Goal: Task Accomplishment & Management: Manage account settings

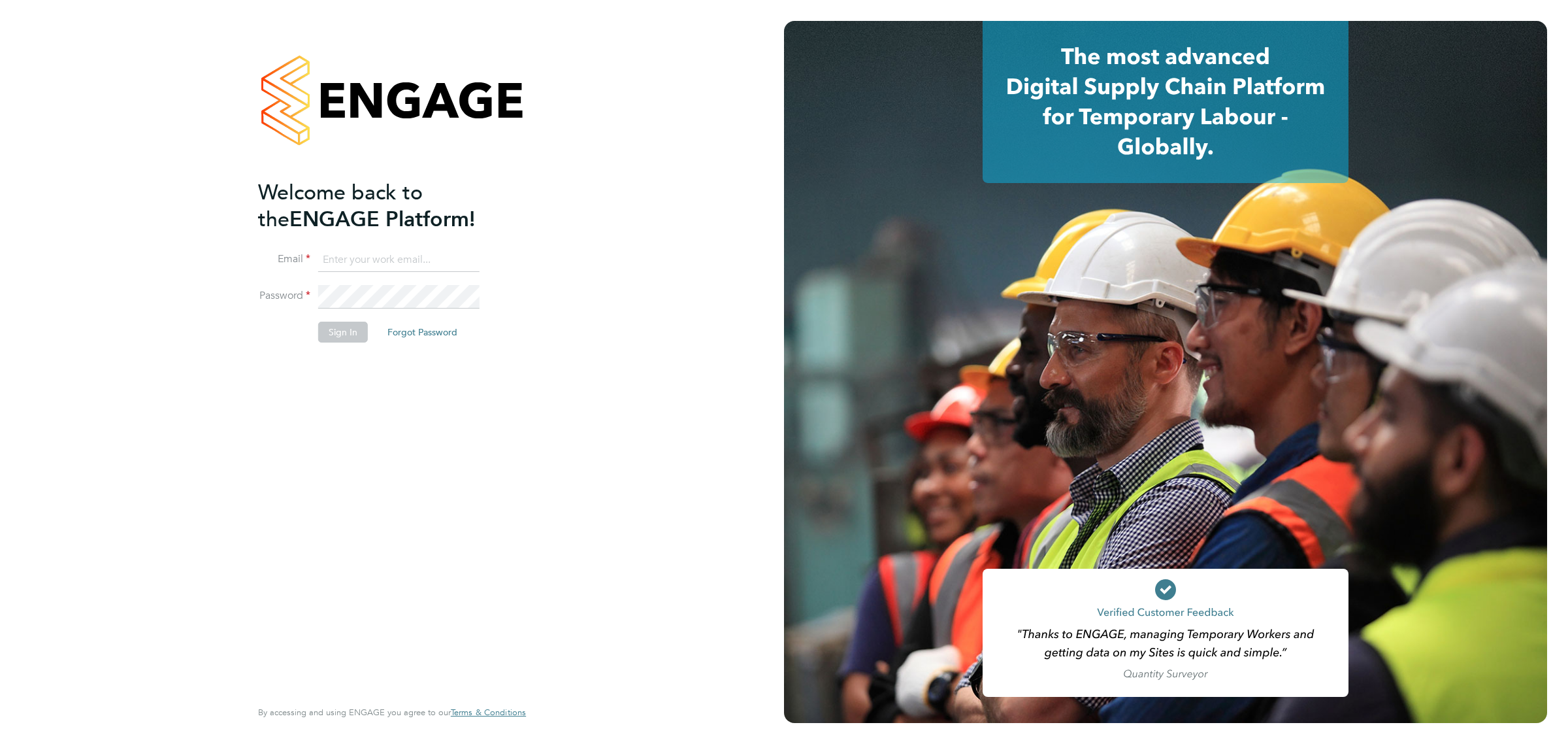
type input "Kieran.jenkins@wates.co.uk"
click at [363, 500] on div "Welcome back to the ENGAGE Platform! Email Kieran.jenkins@wates.co.uk Password …" at bounding box center [385, 438] width 255 height 517
click at [320, 337] on button "Sign In" at bounding box center [343, 332] width 50 height 21
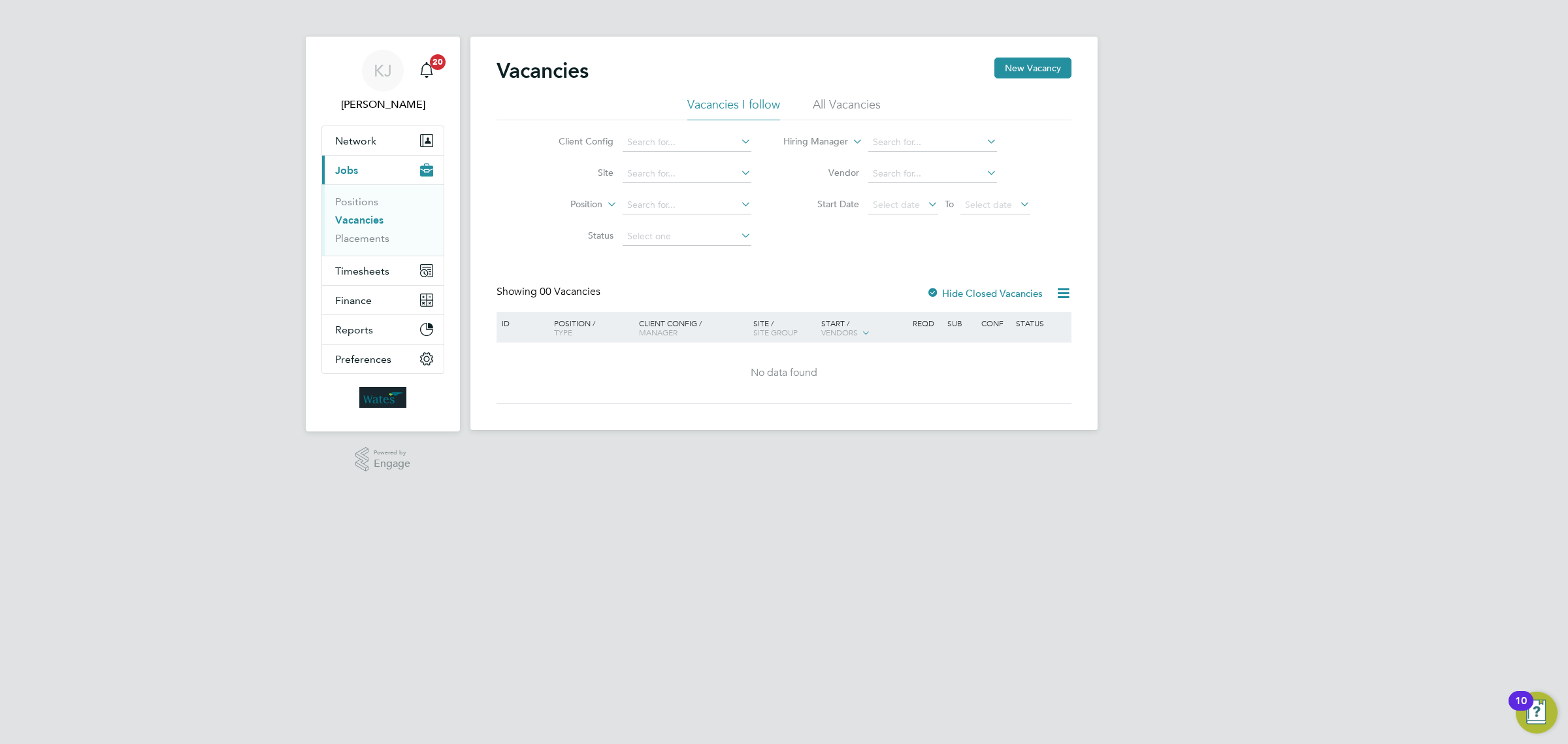
click at [1269, 288] on div "KJ [PERSON_NAME] Notifications 20 Applications: Network Sites Workers Current p…" at bounding box center [784, 225] width 1568 height 451
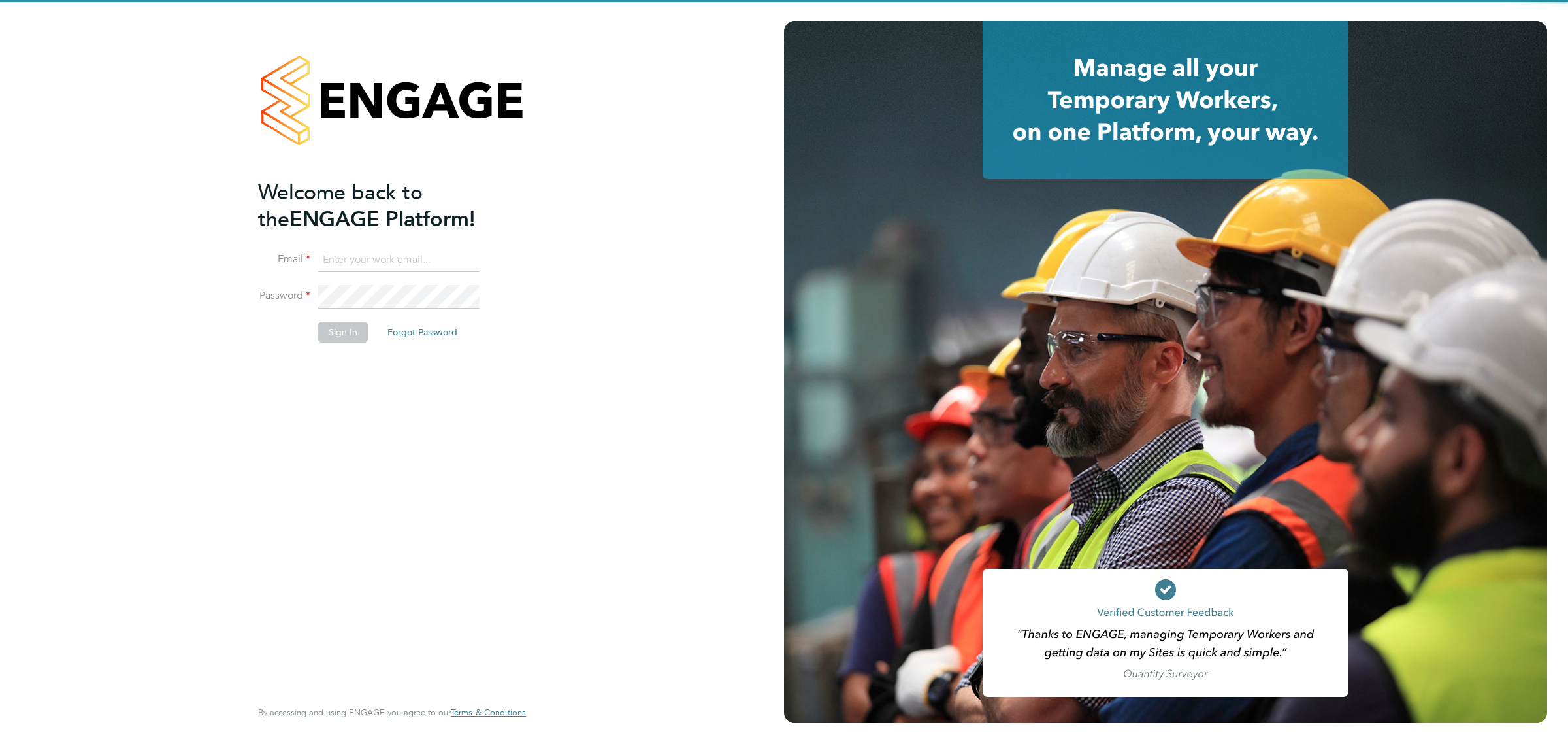
type input "Kieran.jenkins@wates.co.uk"
drag, startPoint x: 252, startPoint y: 576, endPoint x: 260, endPoint y: 574, distance: 8.2
click at [260, 574] on div "Welcome back to the ENGAGE Platform! Email Kieran.jenkins@wates.co.uk Password …" at bounding box center [392, 372] width 320 height 744
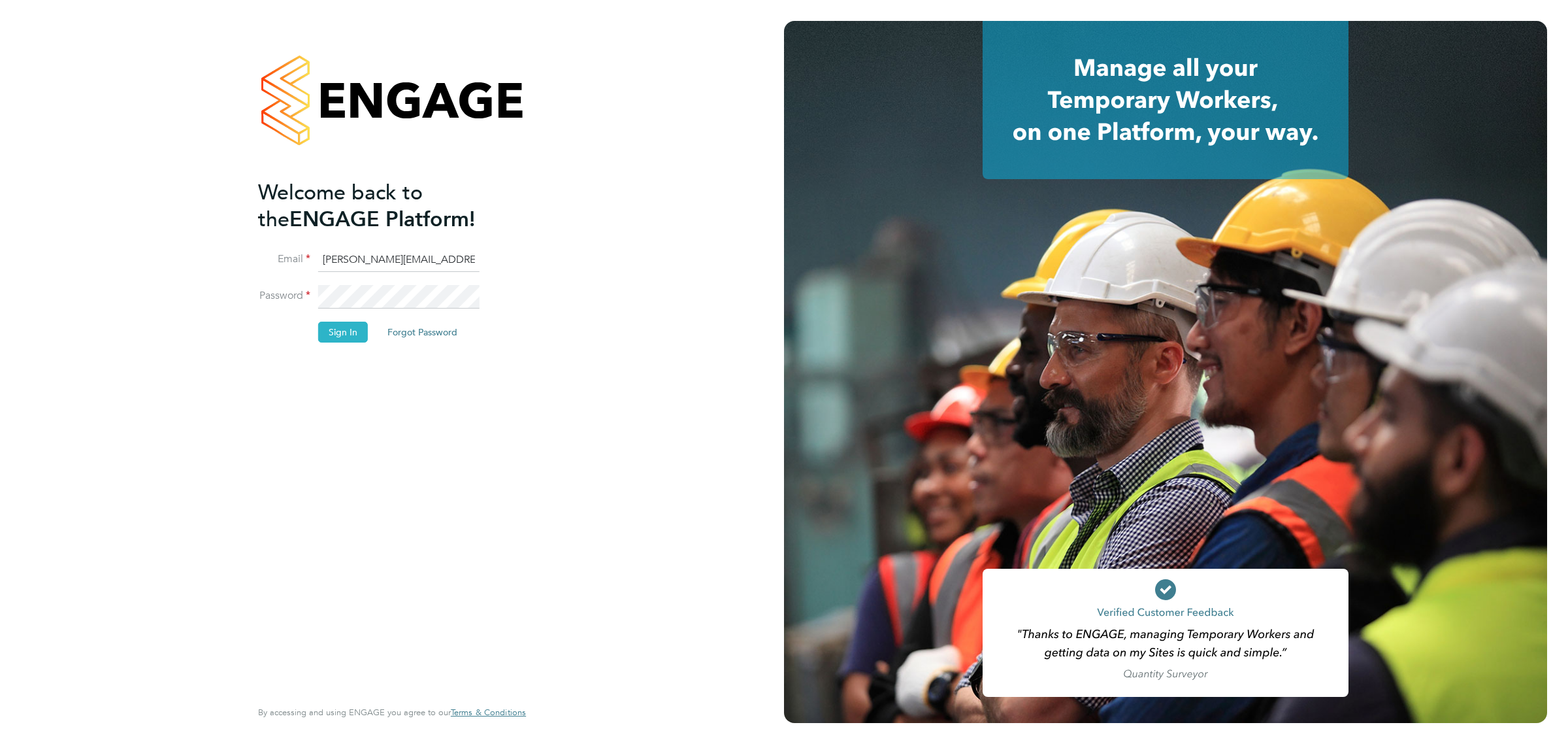
click at [347, 333] on button "Sign In" at bounding box center [343, 332] width 50 height 21
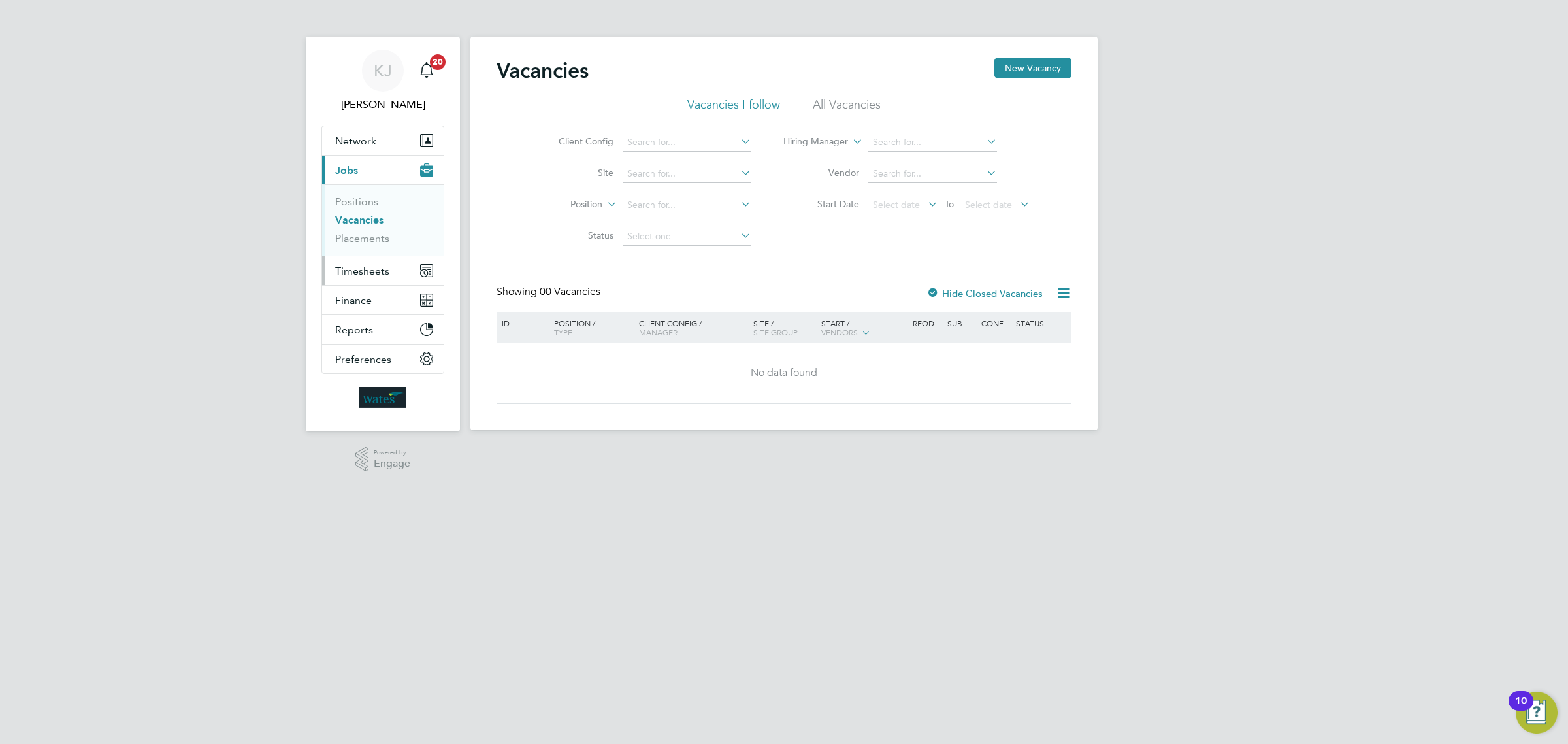
click at [373, 279] on button "Timesheets" at bounding box center [383, 271] width 122 height 28
click at [378, 230] on link "Timesheets" at bounding box center [362, 230] width 54 height 13
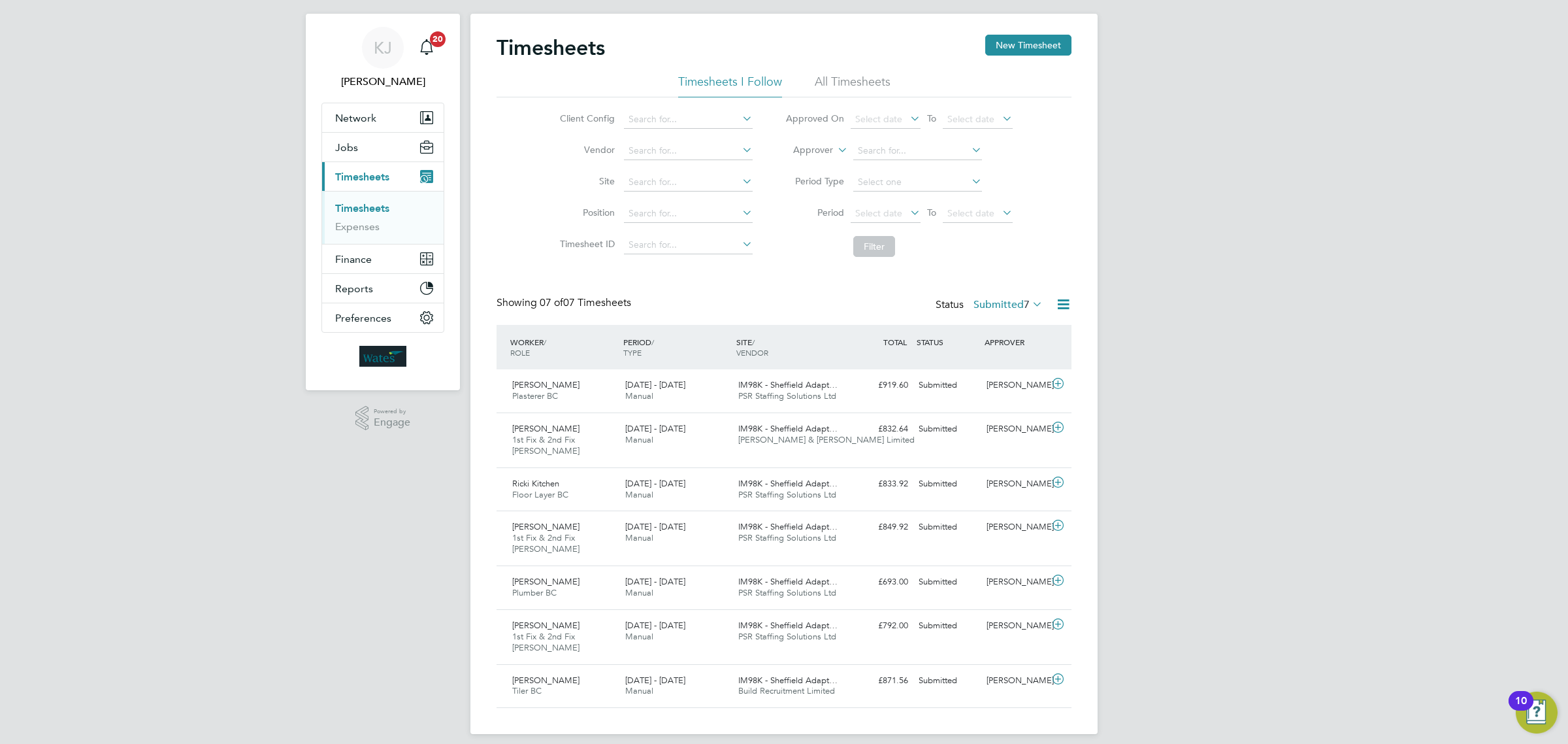
scroll to position [35, 0]
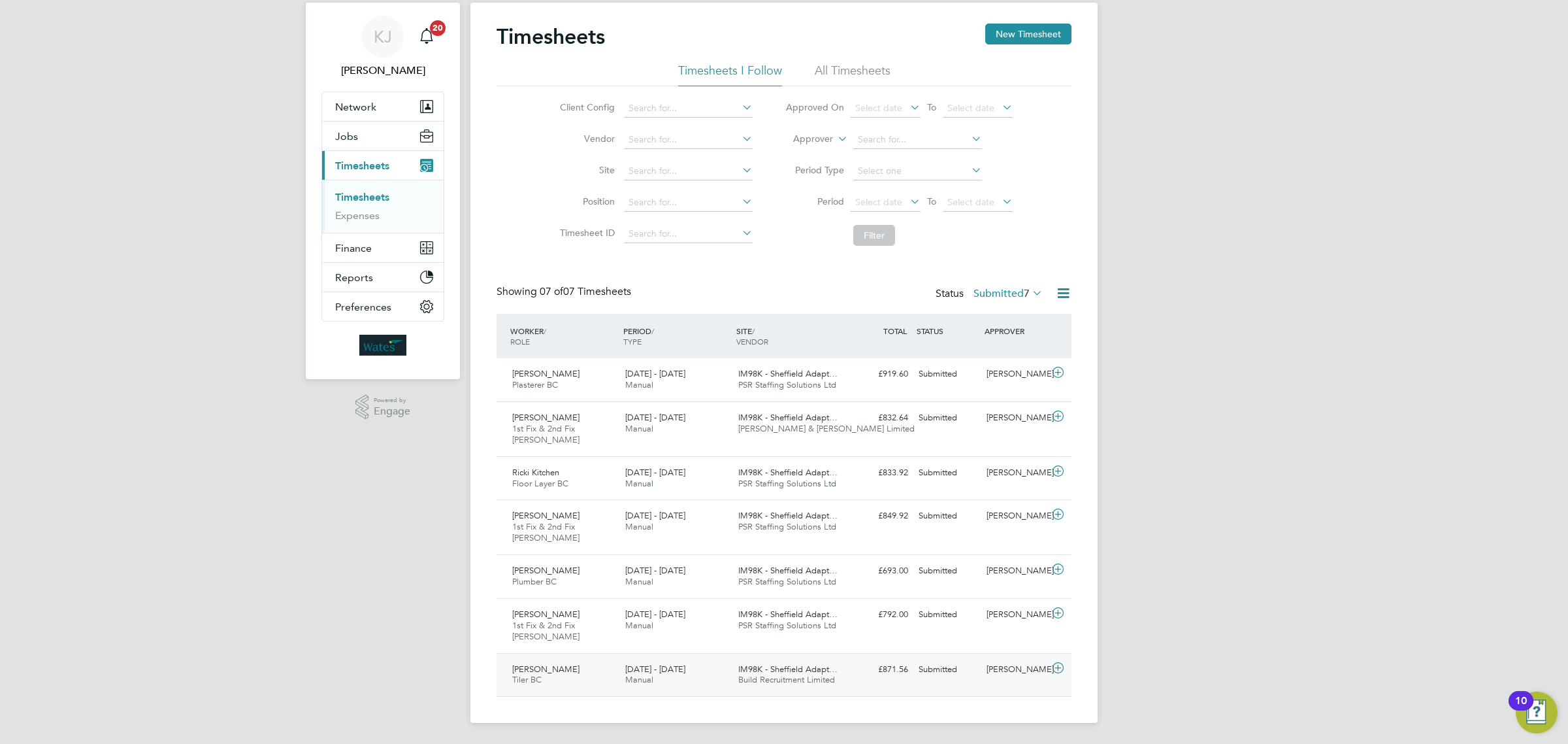
click at [804, 681] on span "Build Recruitment Limited" at bounding box center [787, 679] width 97 height 11
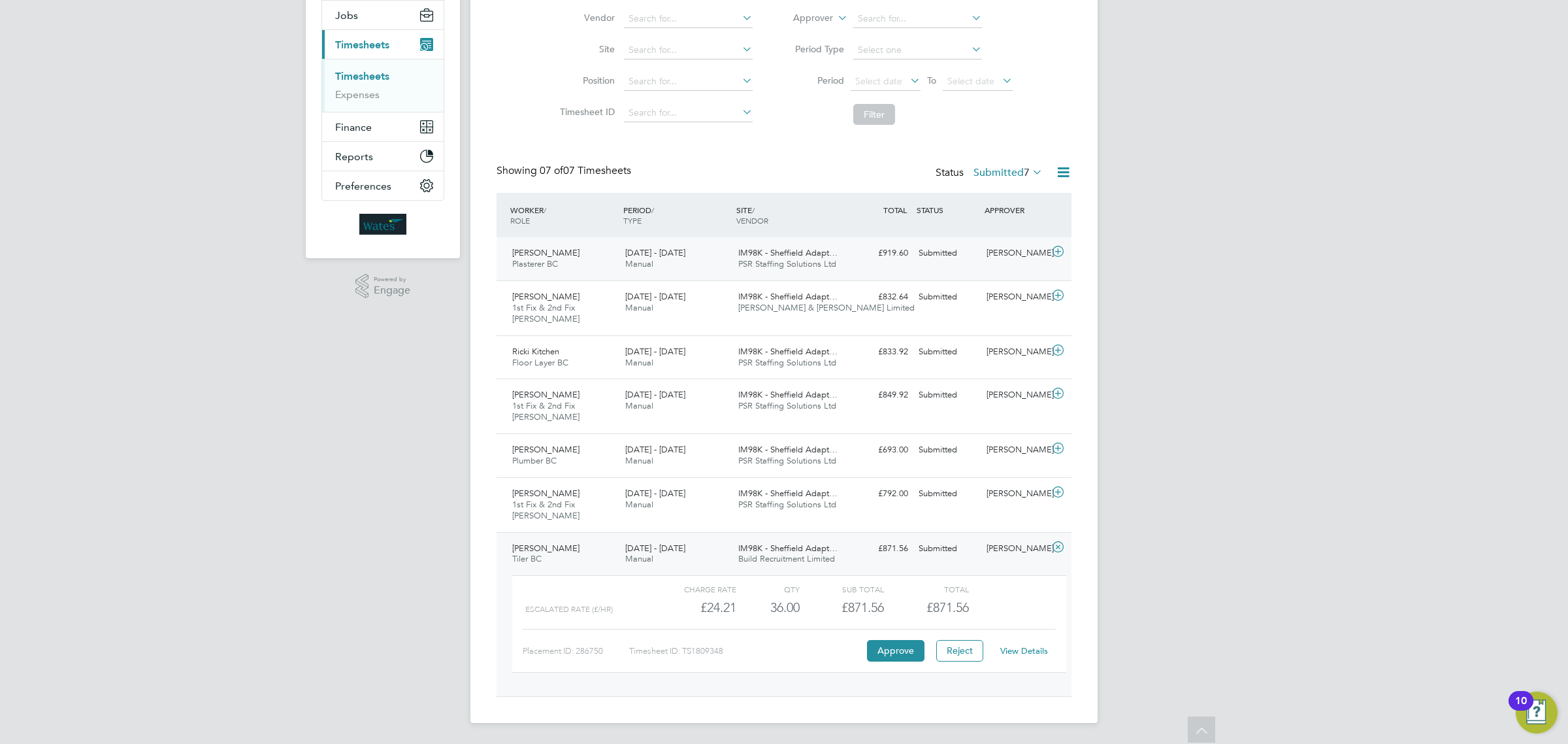
click at [719, 247] on div "23 - 29 Aug 2025 Manual" at bounding box center [676, 259] width 113 height 33
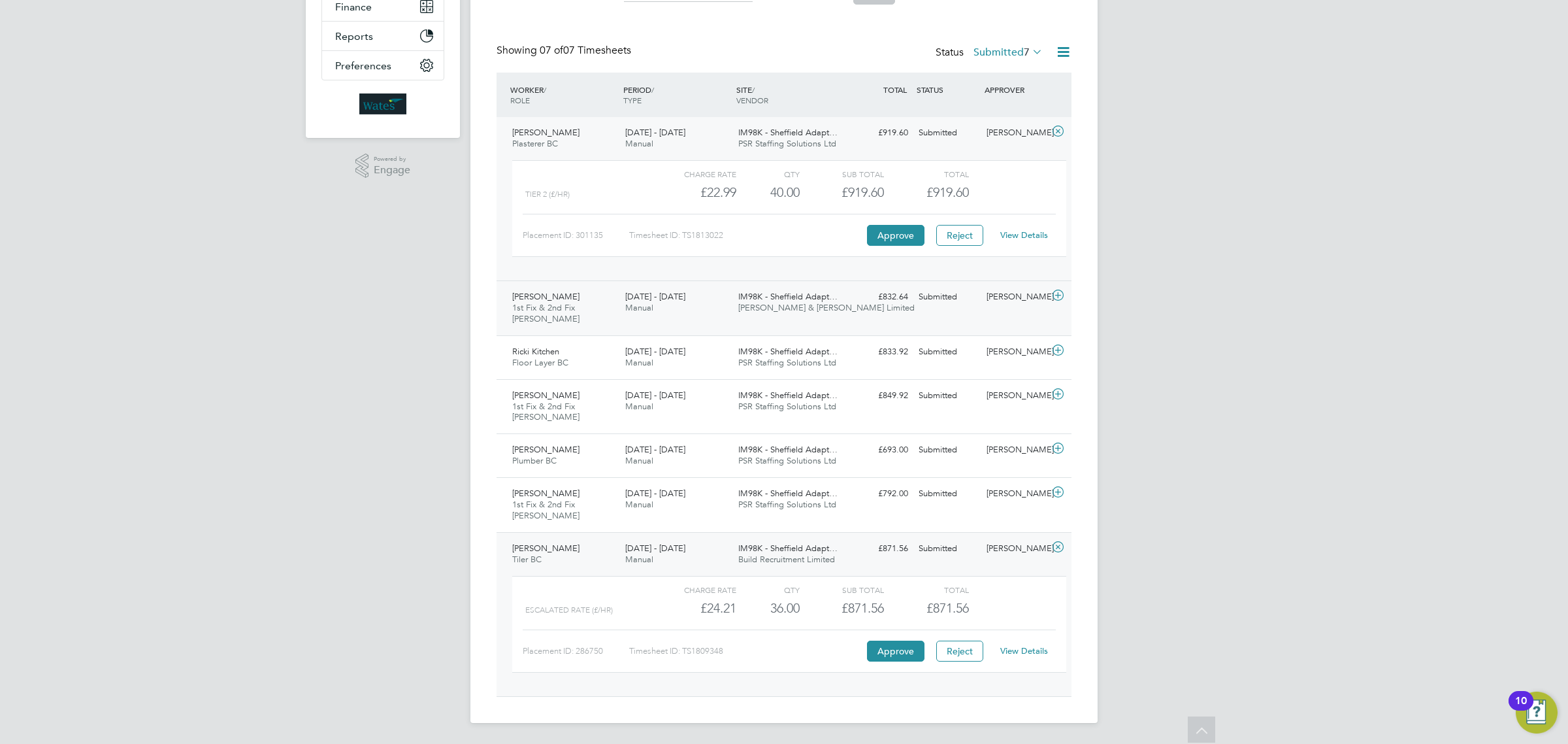
click at [910, 303] on div "£832.64 Submitted" at bounding box center [879, 297] width 68 height 22
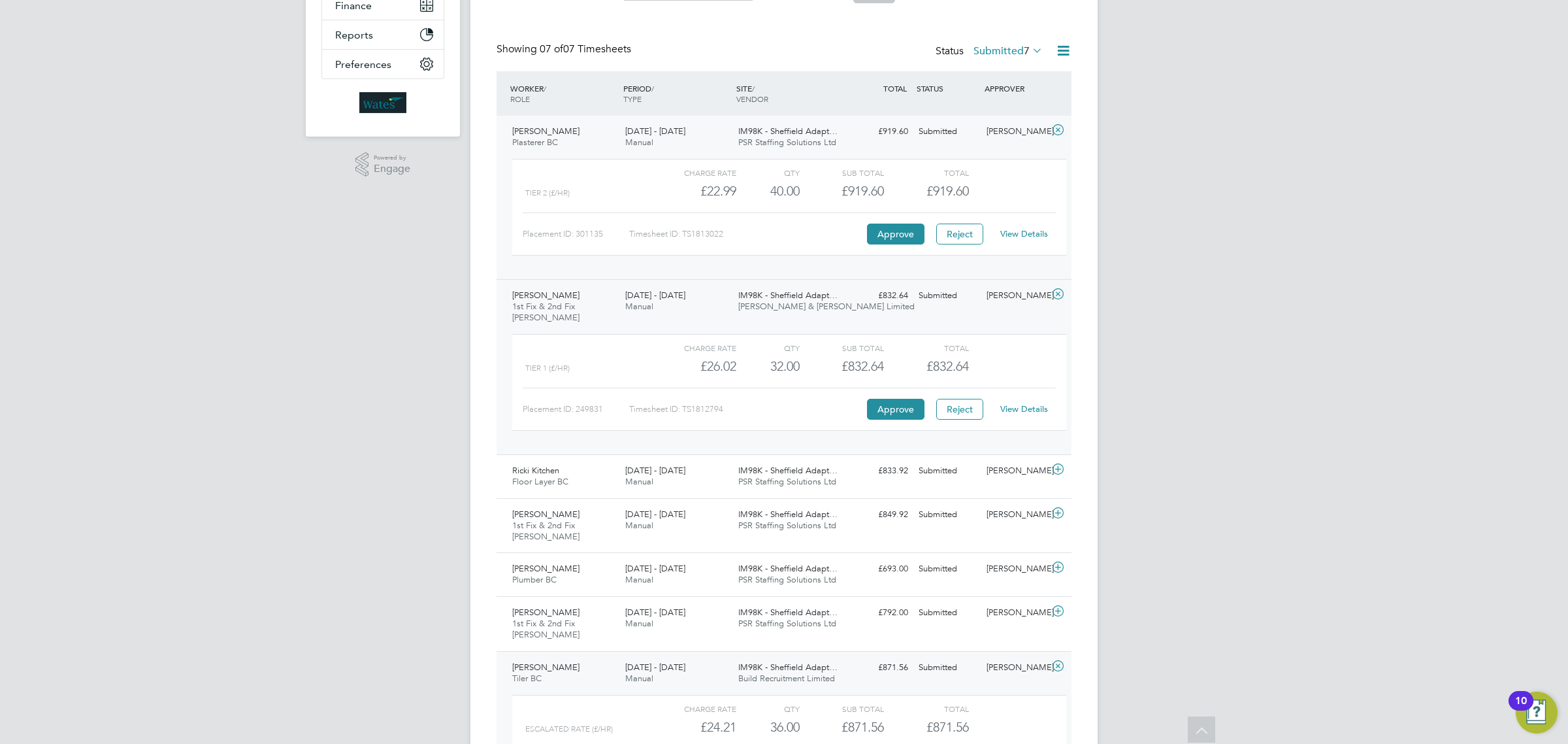
click at [951, 189] on span "£919.60" at bounding box center [947, 190] width 43 height 16
click at [1028, 239] on link "View Details" at bounding box center [1024, 233] width 48 height 11
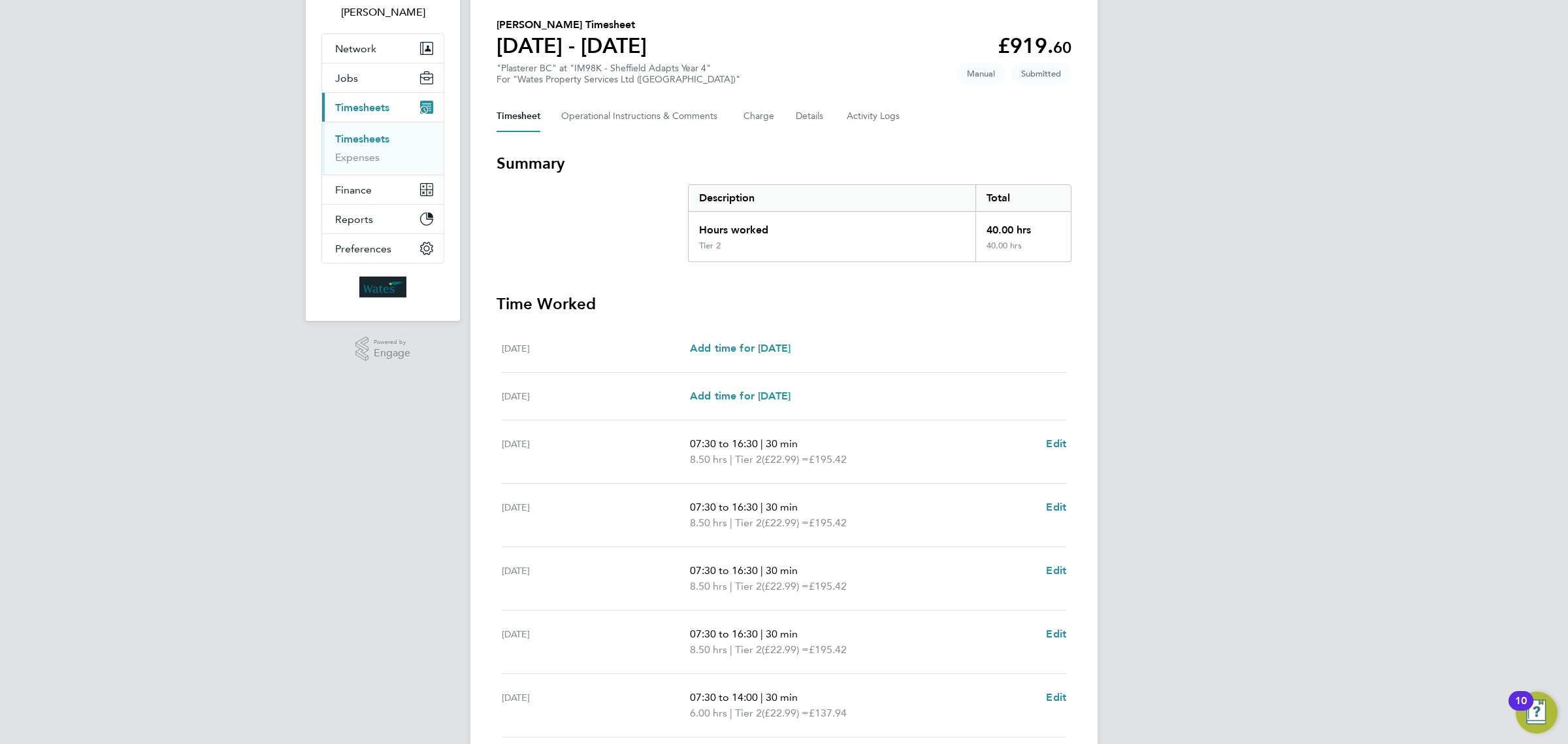
scroll to position [201, 0]
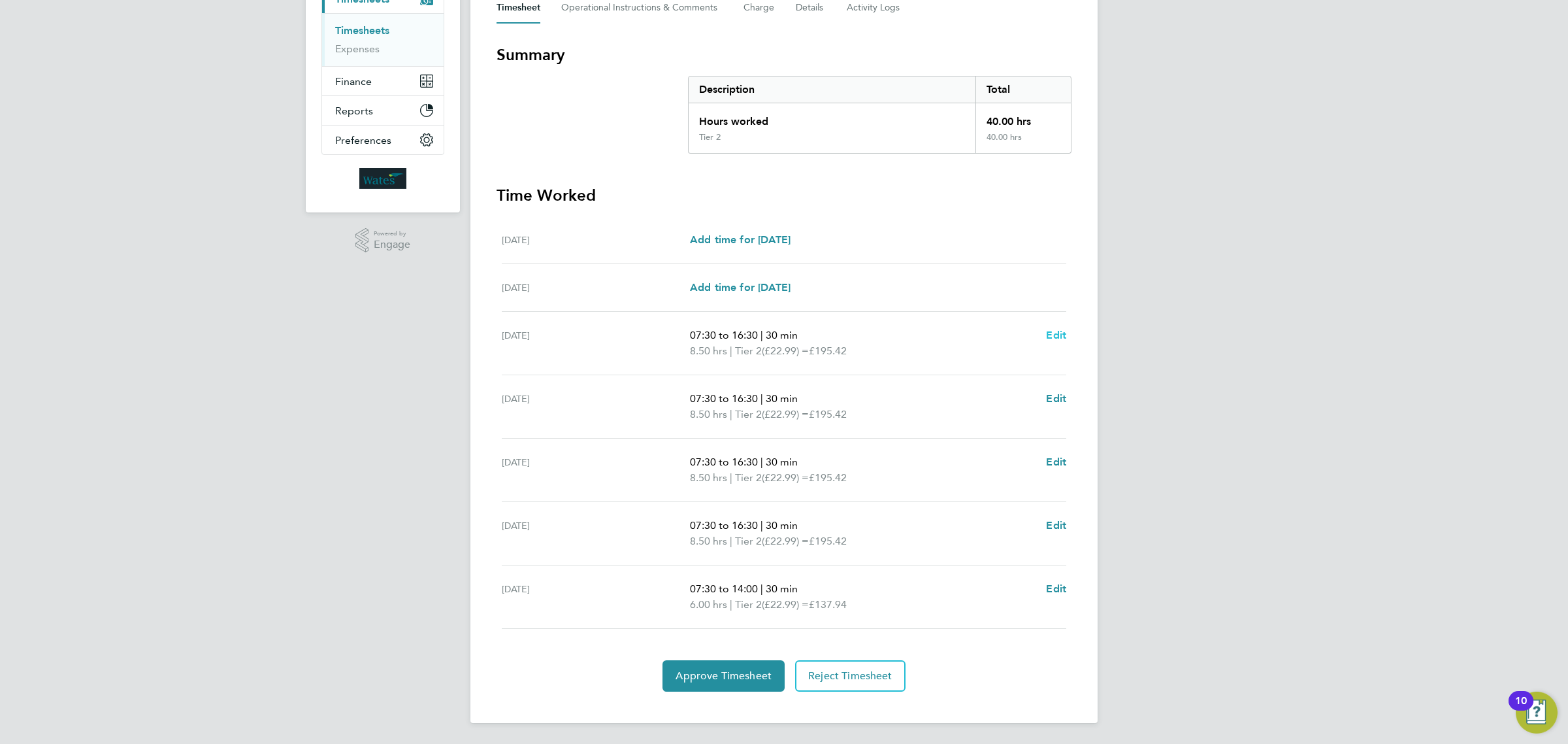
drag, startPoint x: 1057, startPoint y: 332, endPoint x: 1046, endPoint y: 380, distance: 49.2
click at [1057, 332] on span "Edit" at bounding box center [1056, 335] width 20 height 13
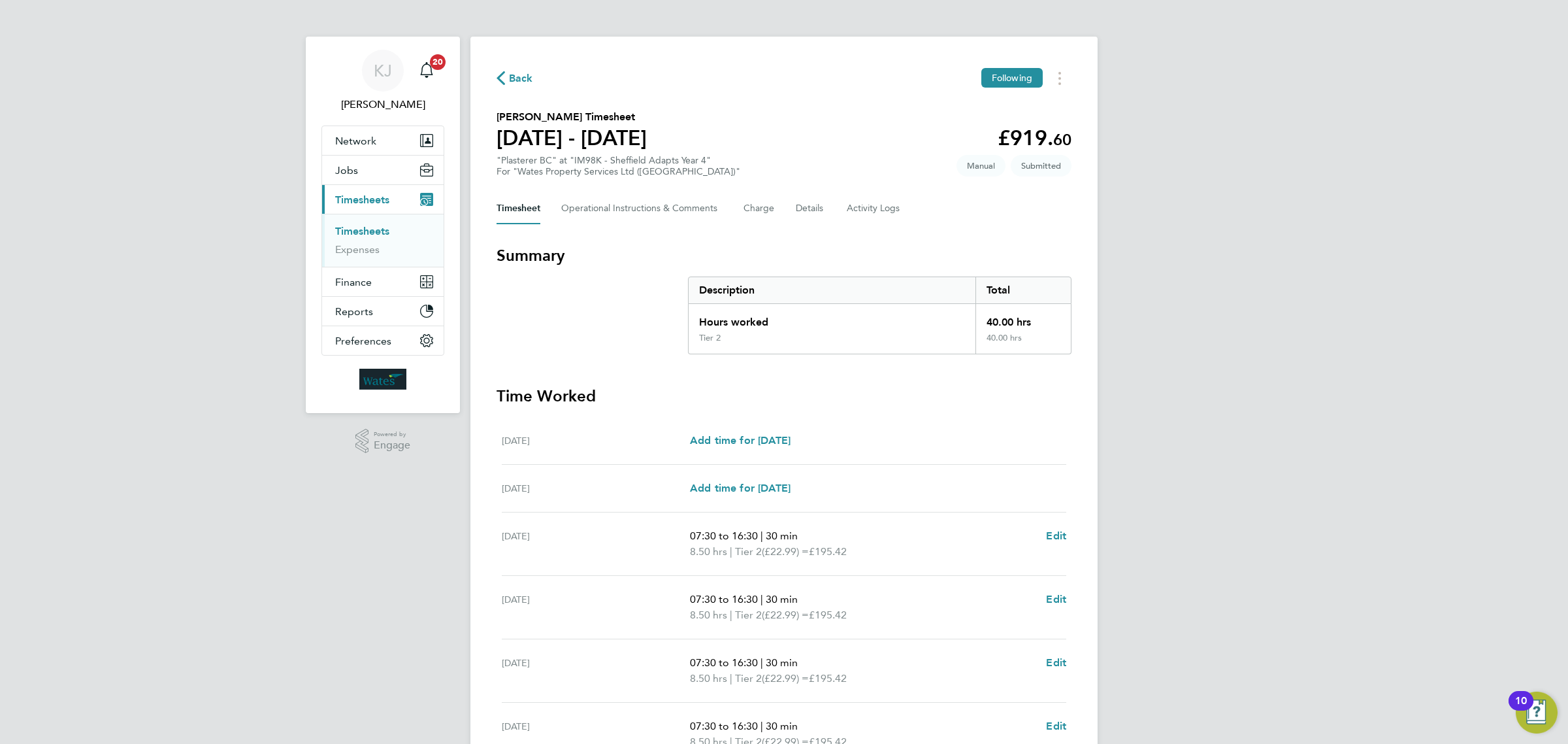
select select "30"
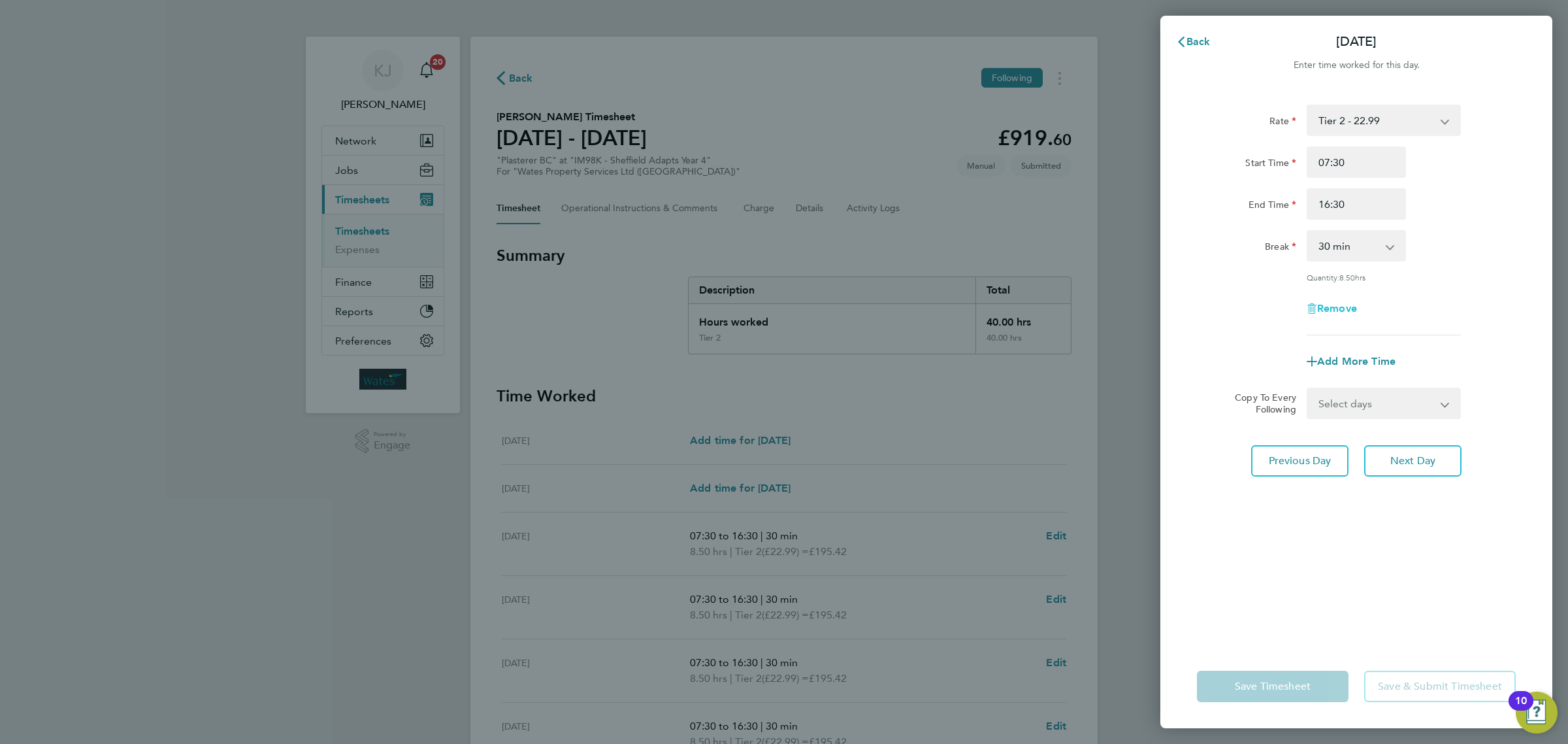
drag, startPoint x: 1360, startPoint y: 306, endPoint x: 1348, endPoint y: 306, distance: 12.0
click at [1349, 306] on app-form-button "Remove" at bounding box center [1356, 308] width 99 height 11
click at [1348, 306] on span "Remove" at bounding box center [1338, 308] width 40 height 13
select select "null"
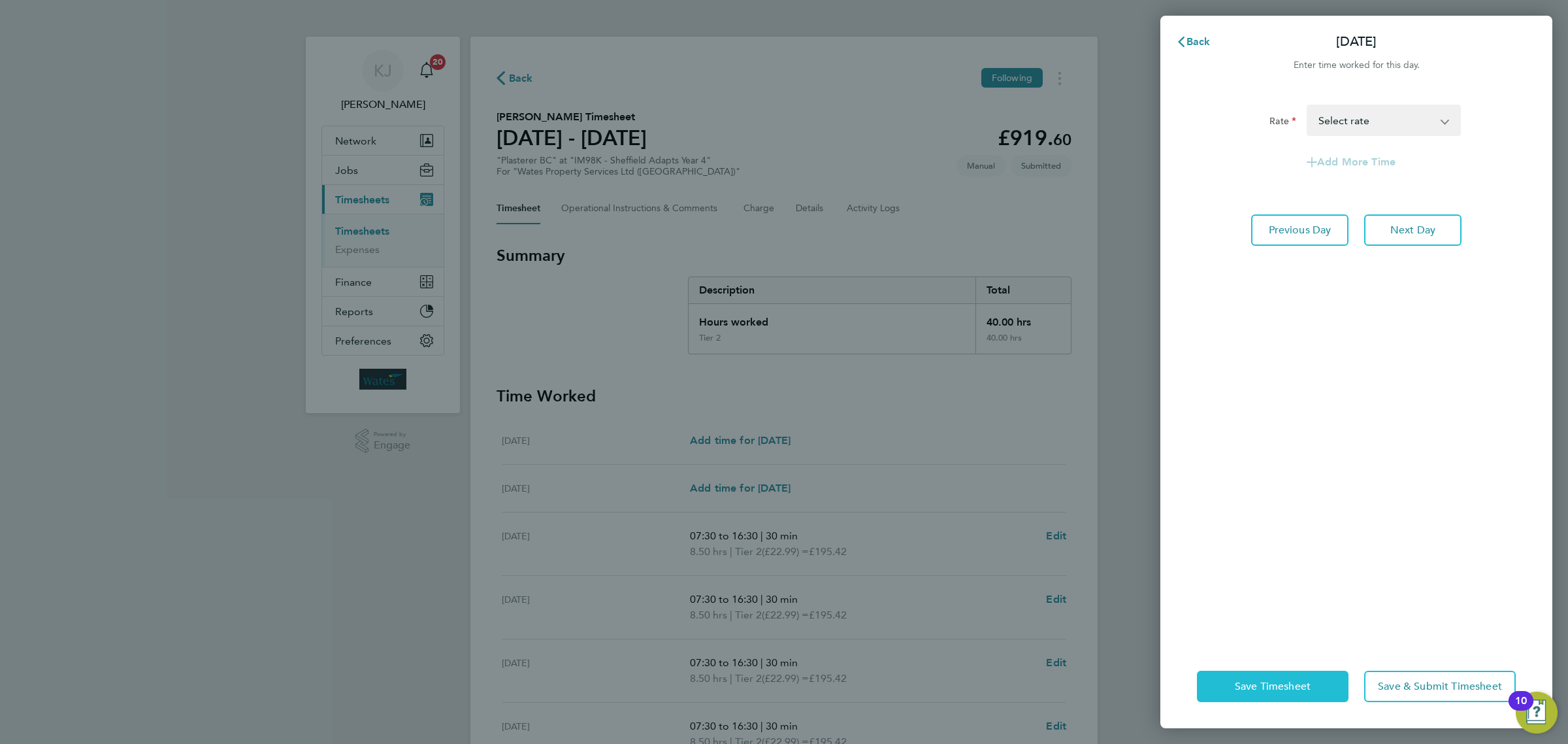
click at [1269, 682] on span "Save Timesheet" at bounding box center [1273, 686] width 76 height 13
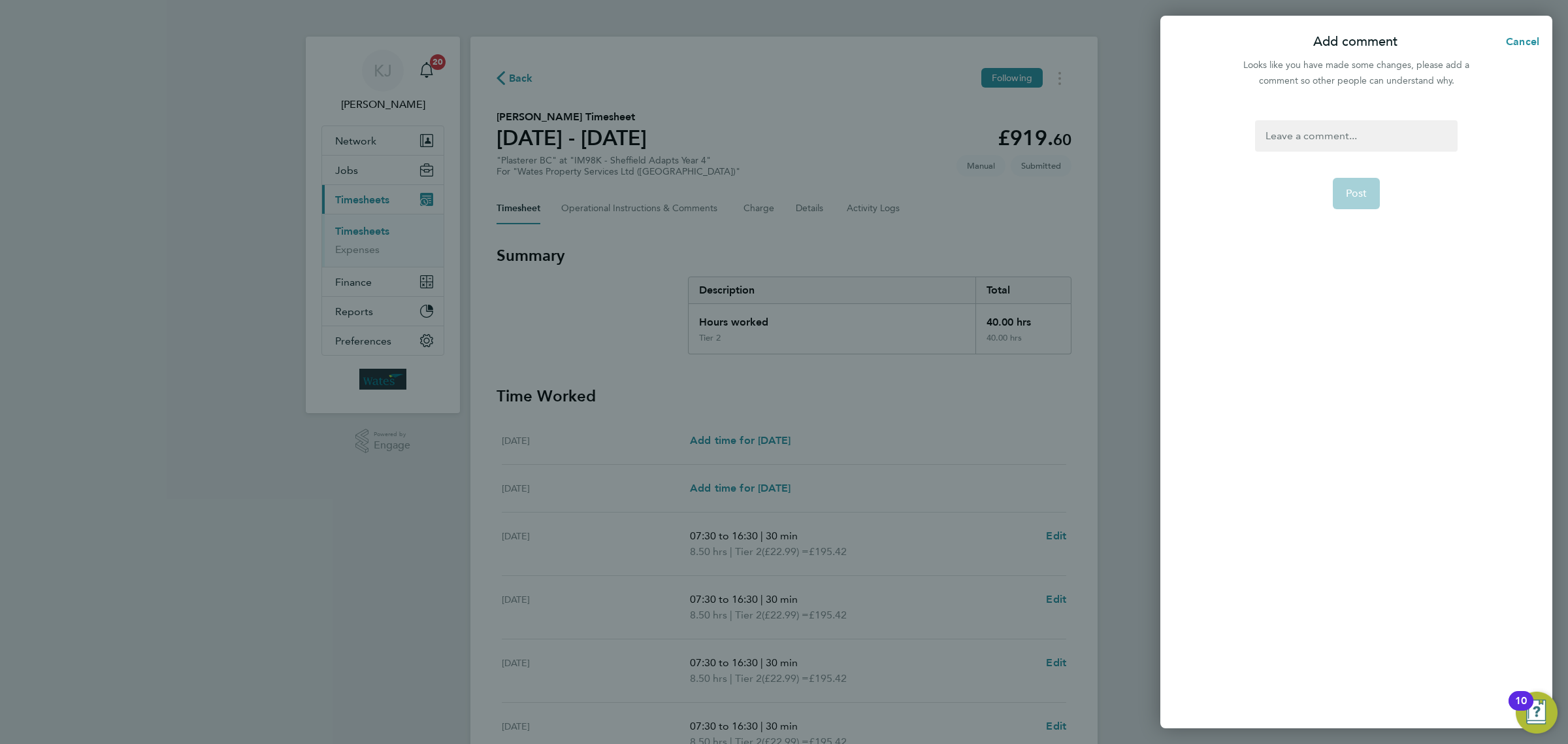
click at [1350, 134] on div at bounding box center [1356, 136] width 202 height 32
click at [1416, 138] on div at bounding box center [1356, 136] width 202 height 32
click at [1367, 180] on button "Post" at bounding box center [1356, 194] width 48 height 32
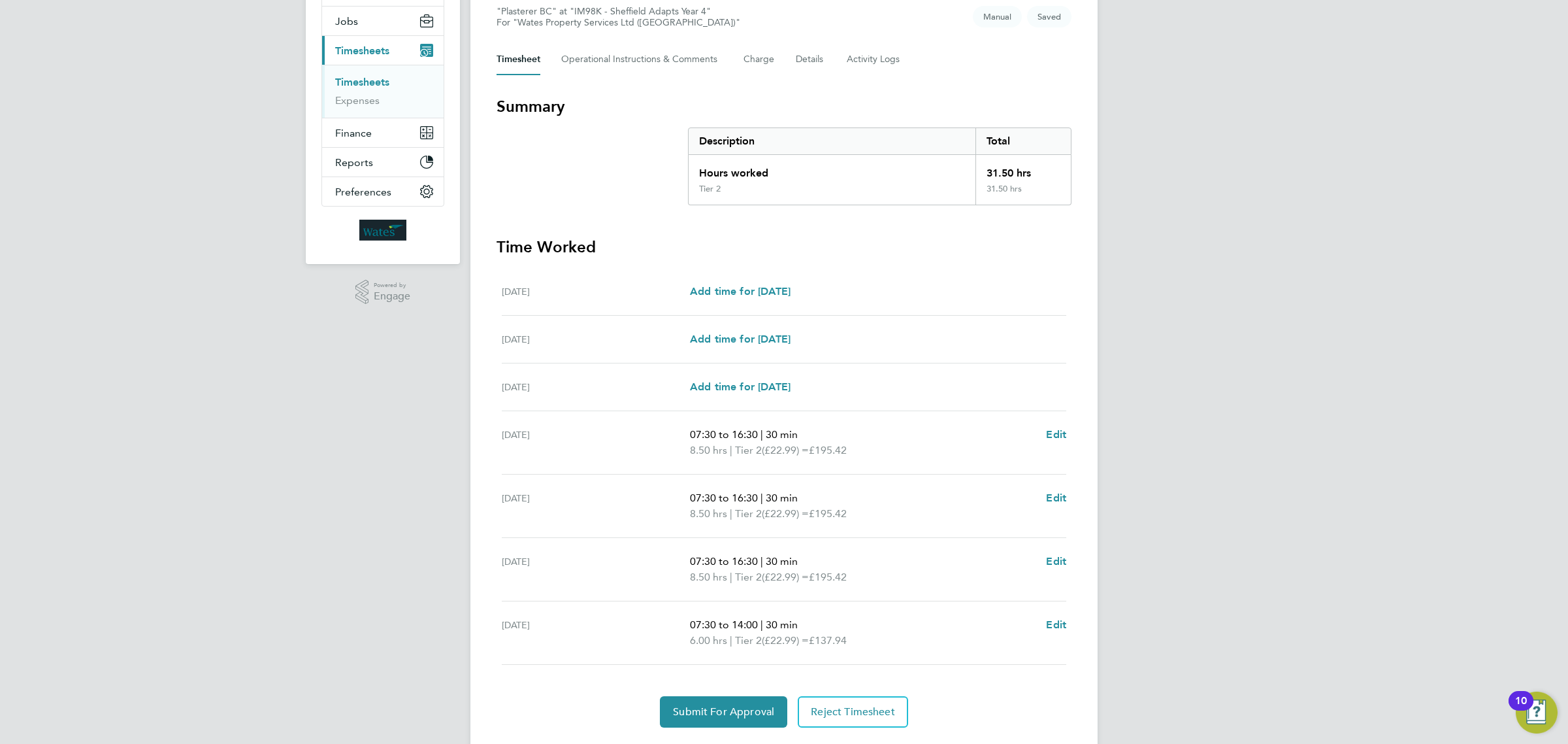
scroll to position [186, 0]
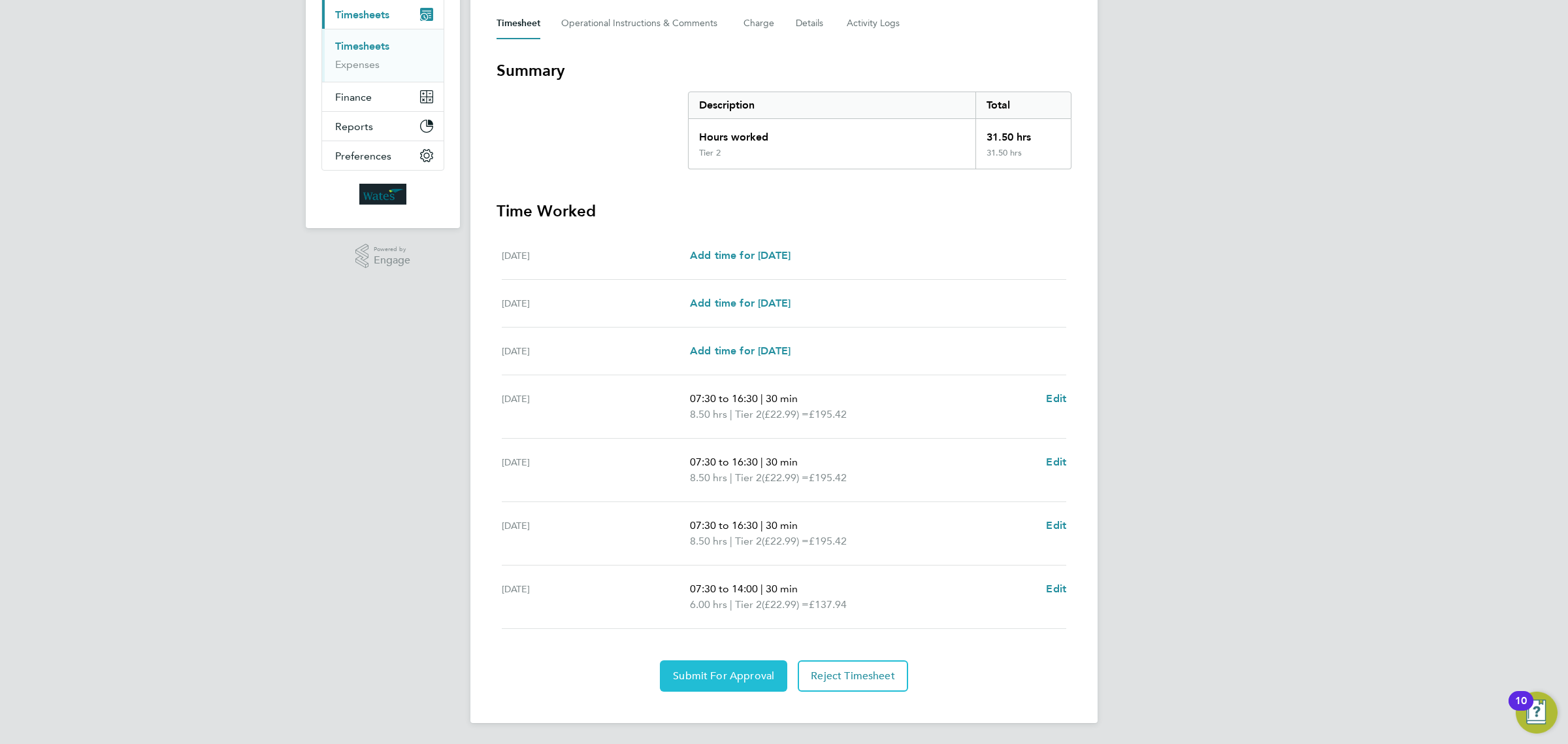
click at [773, 676] on span "Submit For Approval" at bounding box center [723, 676] width 101 height 13
click at [736, 665] on button "Approve Timesheet" at bounding box center [723, 676] width 122 height 32
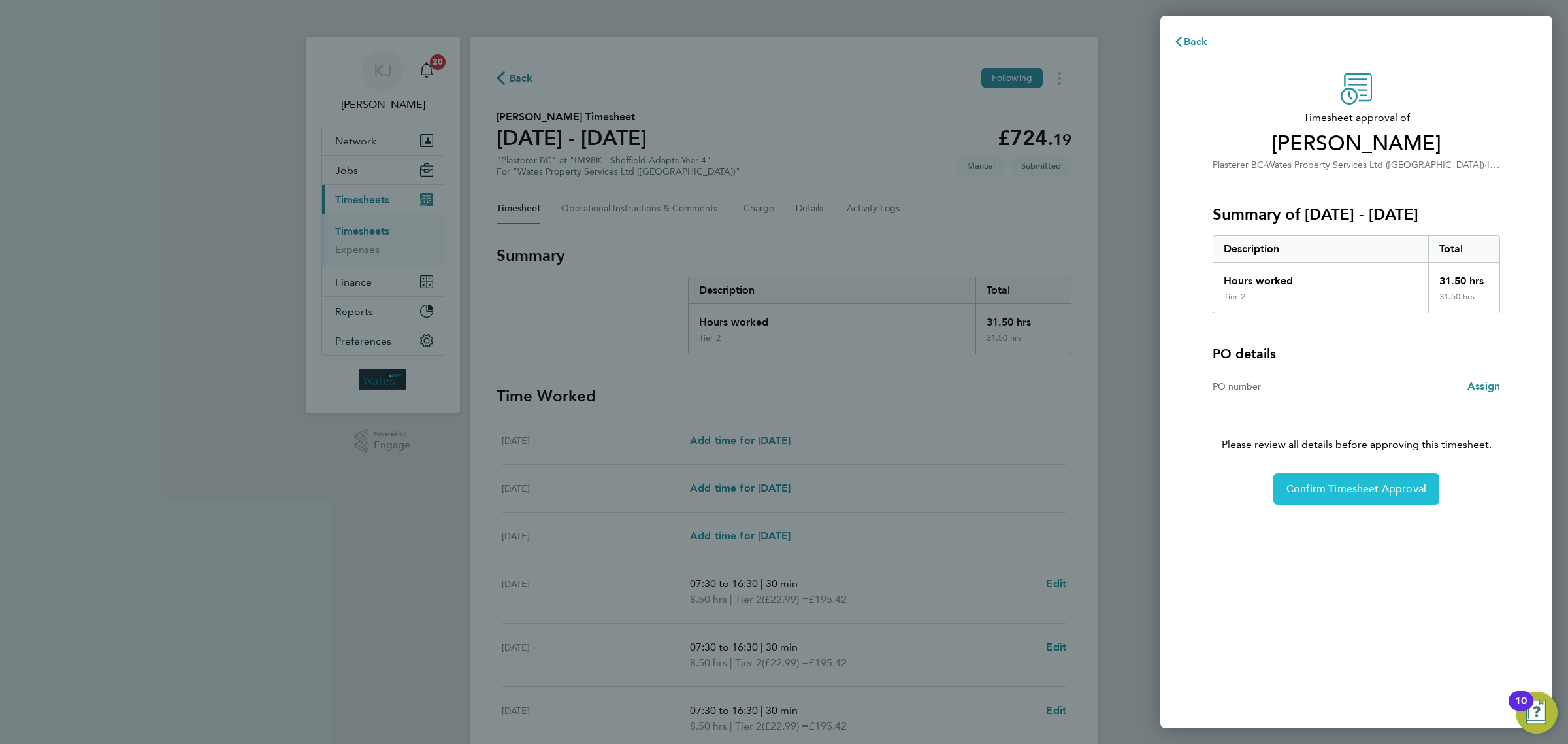
click at [1353, 484] on span "Confirm Timesheet Approval" at bounding box center [1357, 489] width 140 height 13
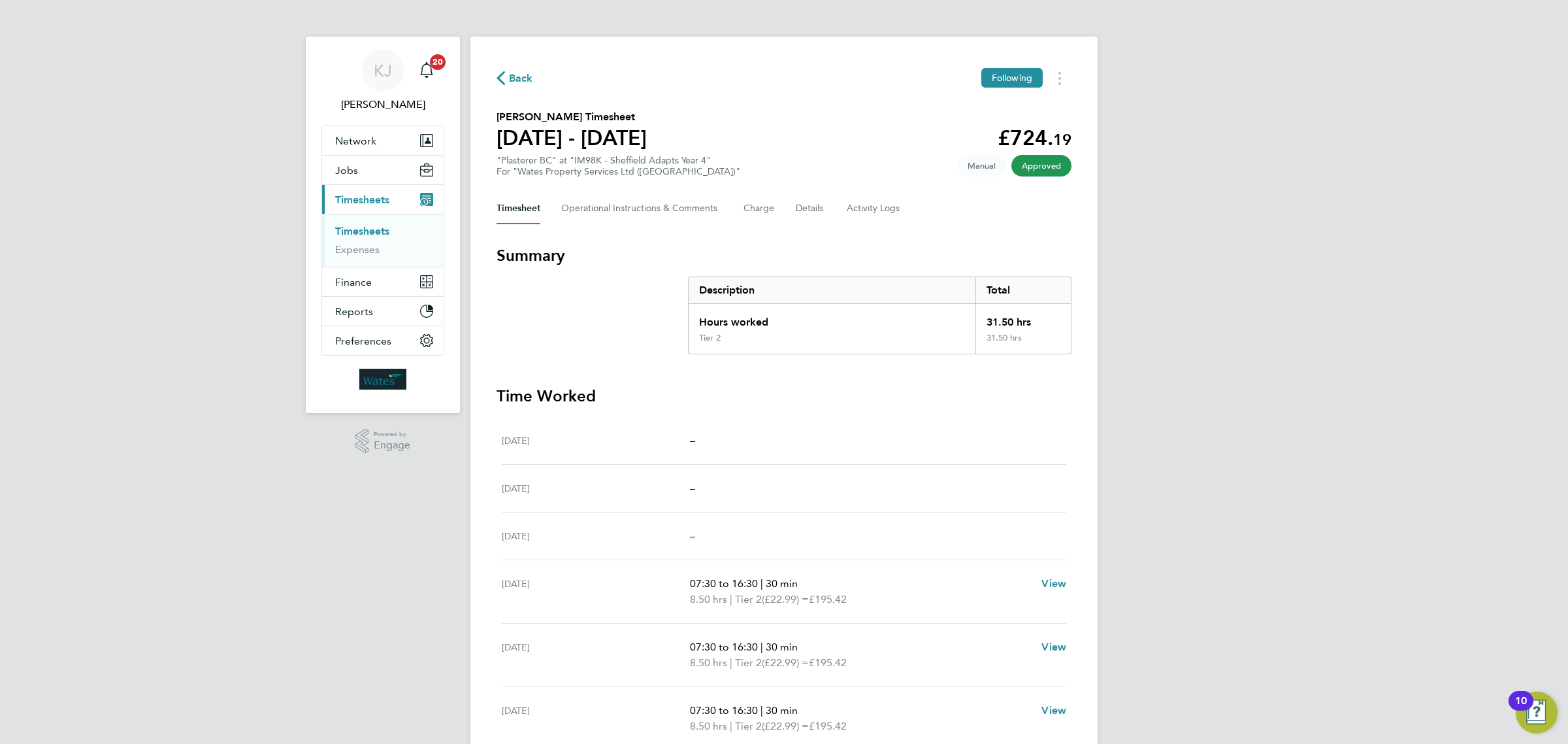
click at [381, 230] on link "Timesheets" at bounding box center [362, 230] width 54 height 13
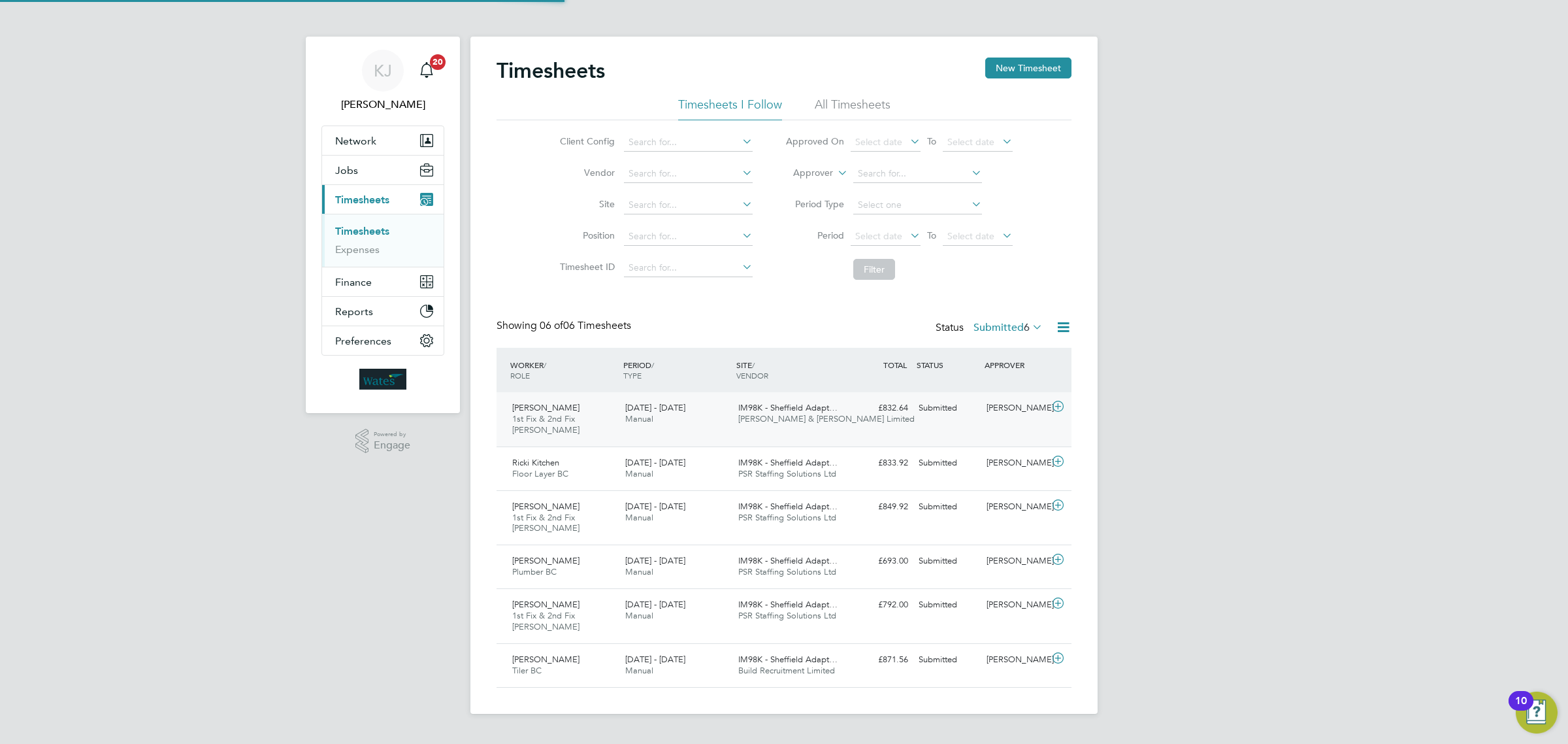
click at [830, 412] on span "IM98K - Sheffield Adapt…" at bounding box center [788, 407] width 99 height 11
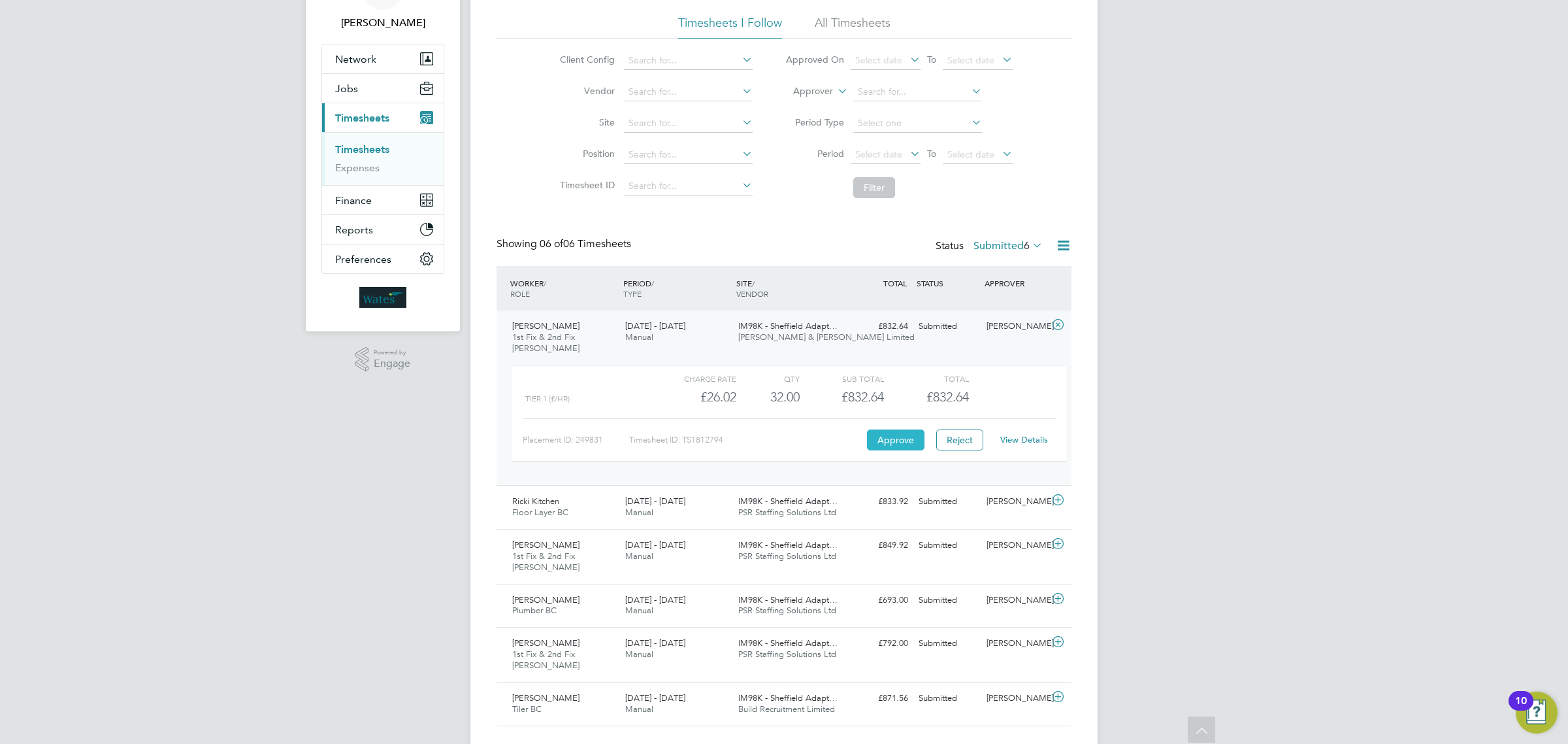
click at [892, 437] on button "Approve" at bounding box center [895, 439] width 58 height 21
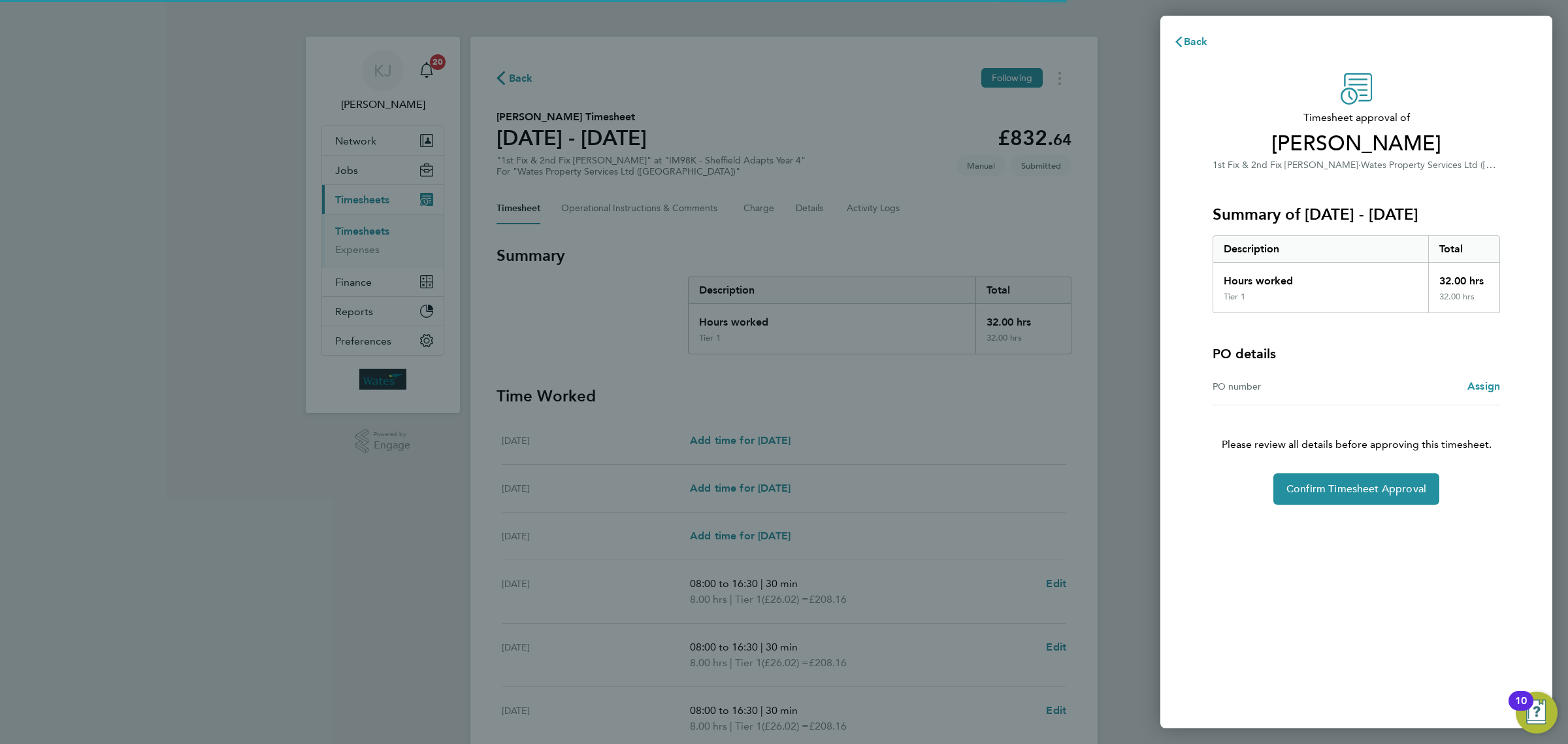
click at [1325, 468] on div "Timesheet approval of Carl Mason 1st Fix & 2nd Fix Carpenter BC · Wates Propert…" at bounding box center [1357, 289] width 319 height 432
click at [1343, 493] on span "Confirm Timesheet Approval" at bounding box center [1357, 489] width 140 height 13
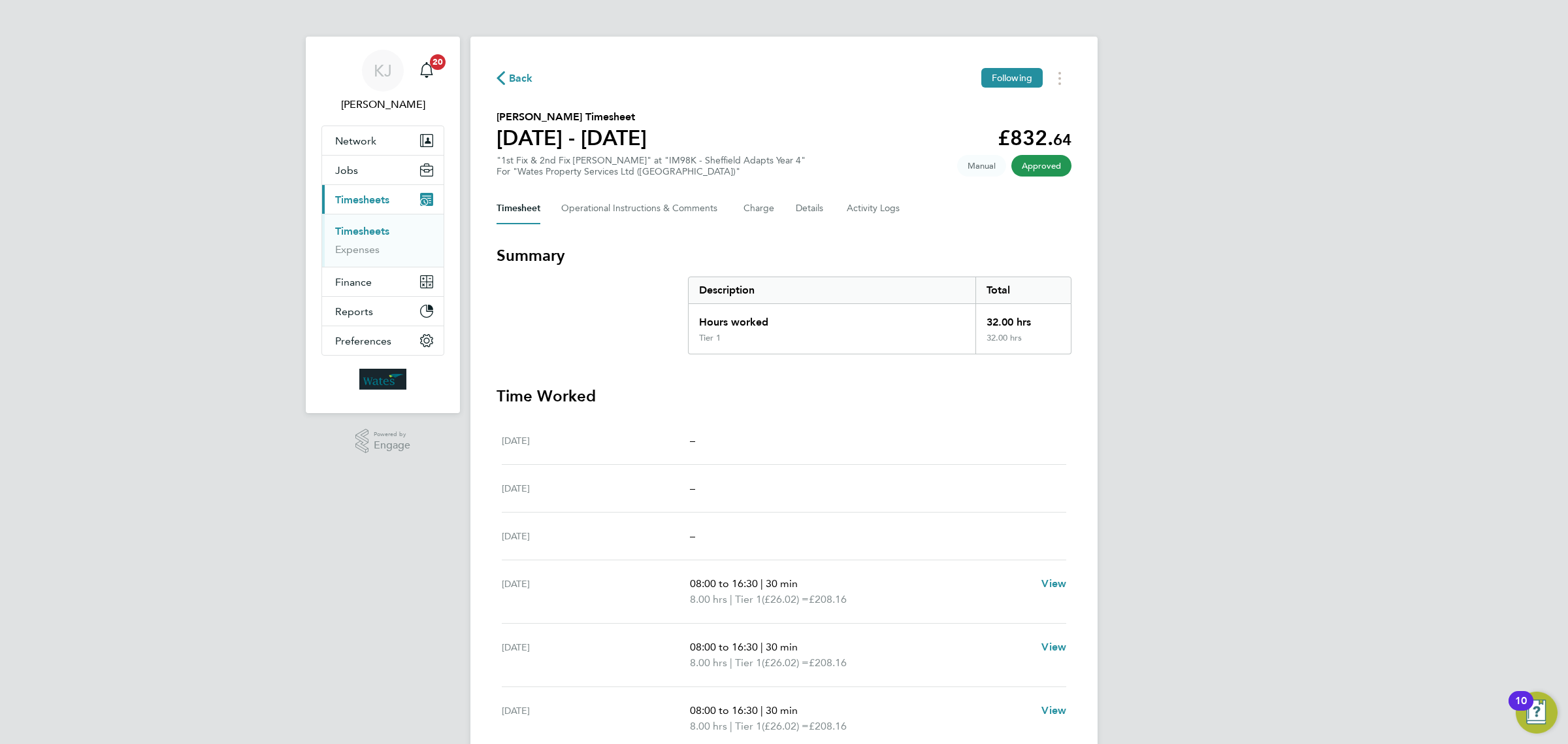
click at [373, 224] on ul "Timesheets Expenses" at bounding box center [383, 240] width 122 height 53
click at [392, 233] on li "Timesheets" at bounding box center [384, 234] width 98 height 18
click at [386, 236] on link "Timesheets" at bounding box center [362, 230] width 54 height 13
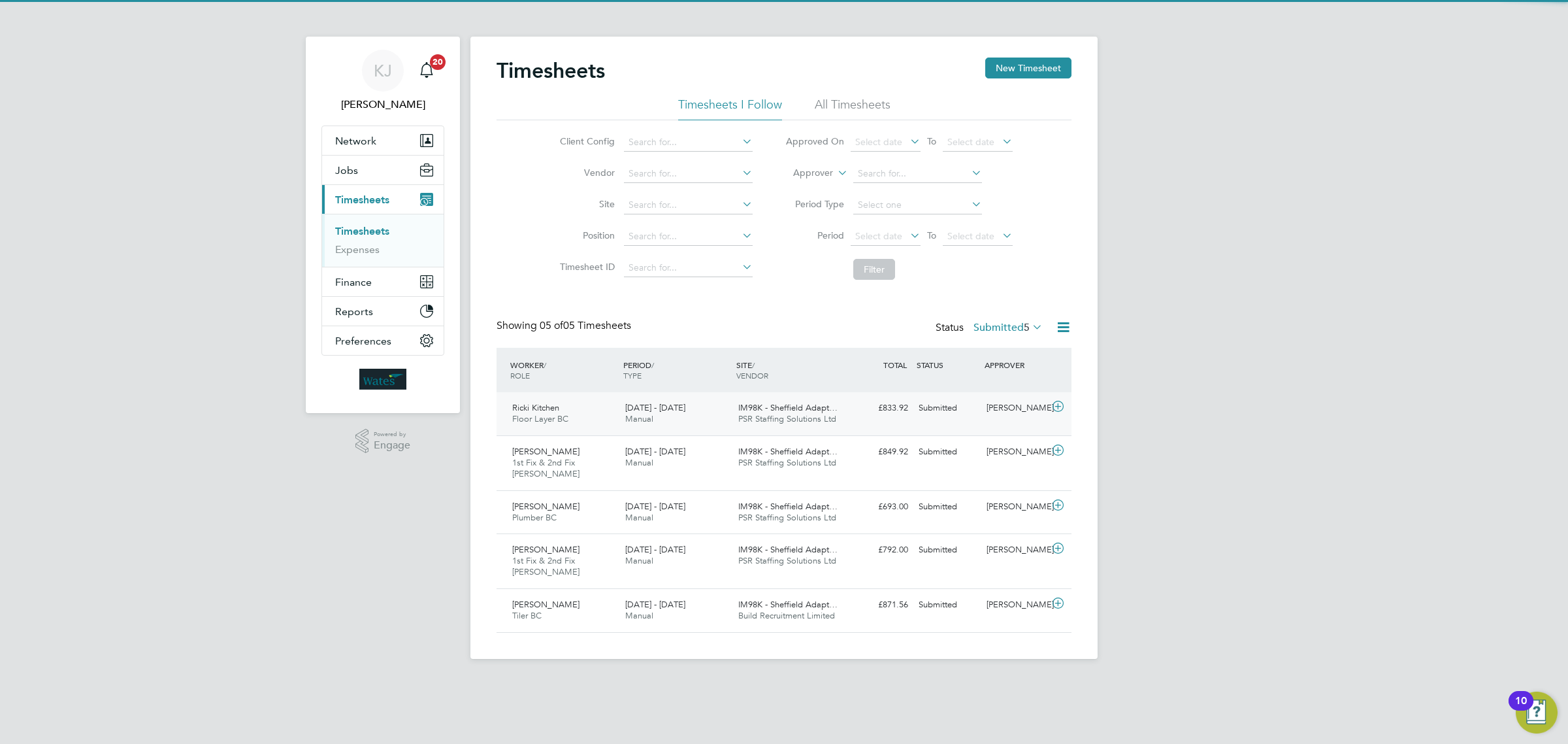
click at [657, 407] on span "[DATE] - [DATE]" at bounding box center [655, 407] width 60 height 11
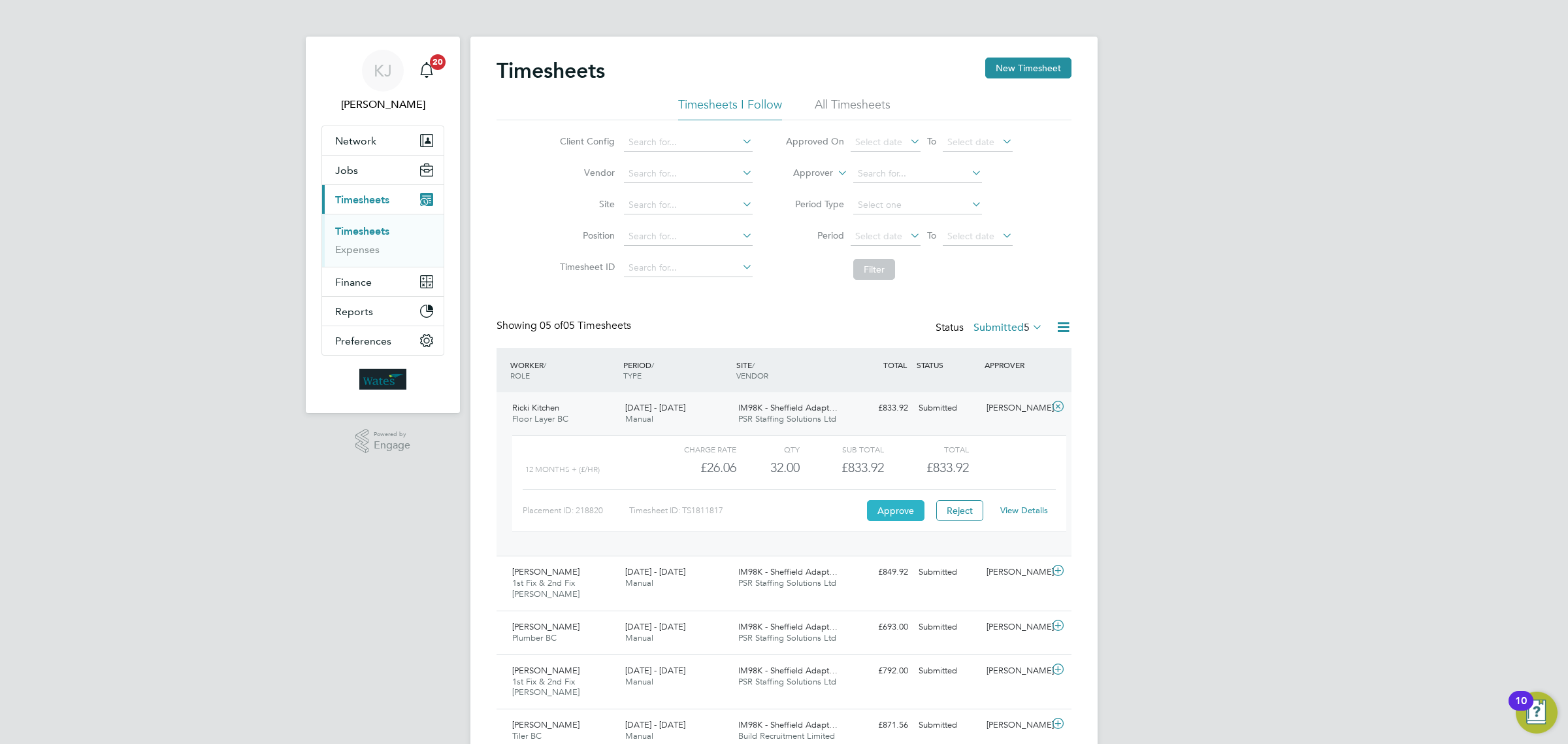
click at [884, 517] on button "Approve" at bounding box center [895, 510] width 58 height 21
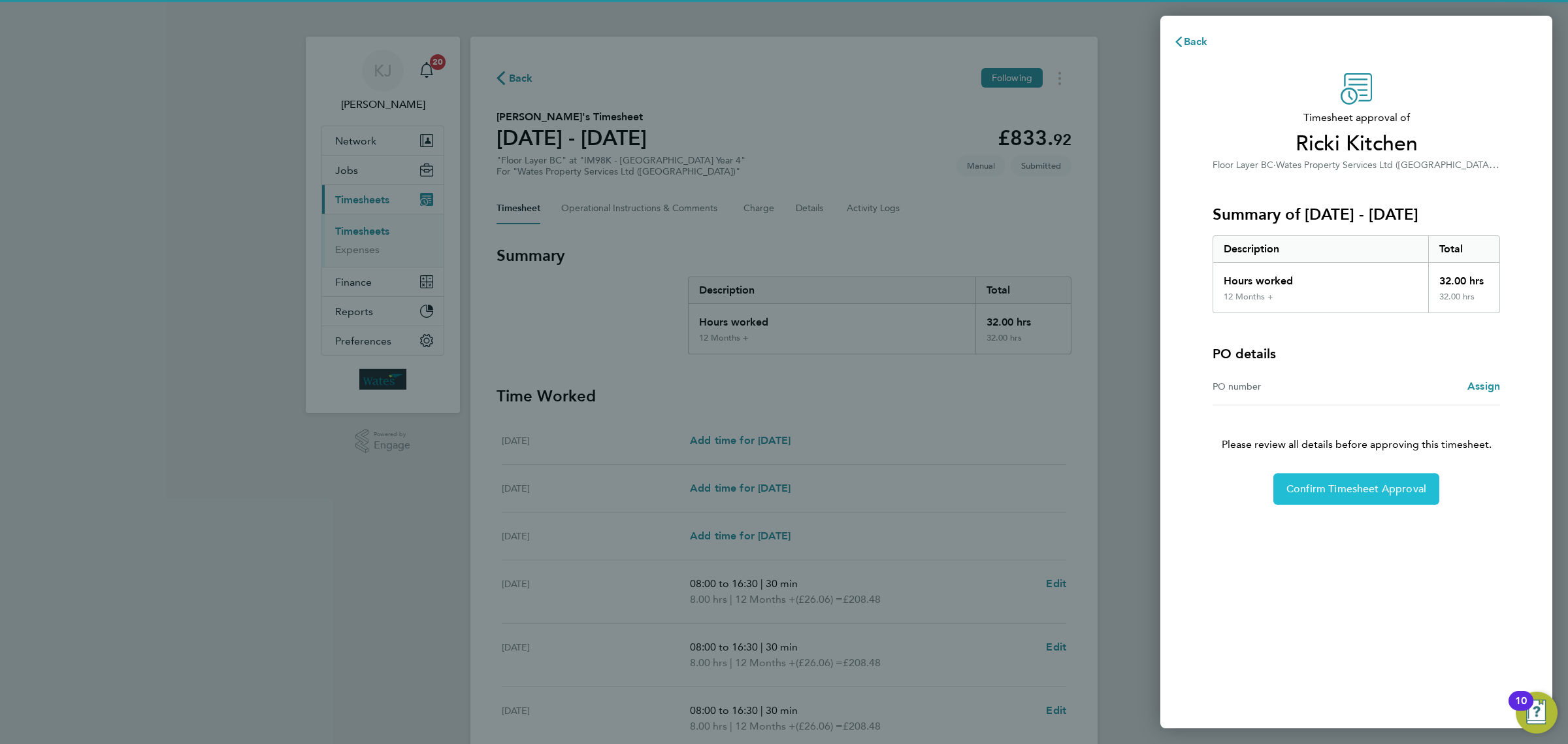
click at [1321, 485] on span "Confirm Timesheet Approval" at bounding box center [1357, 489] width 140 height 13
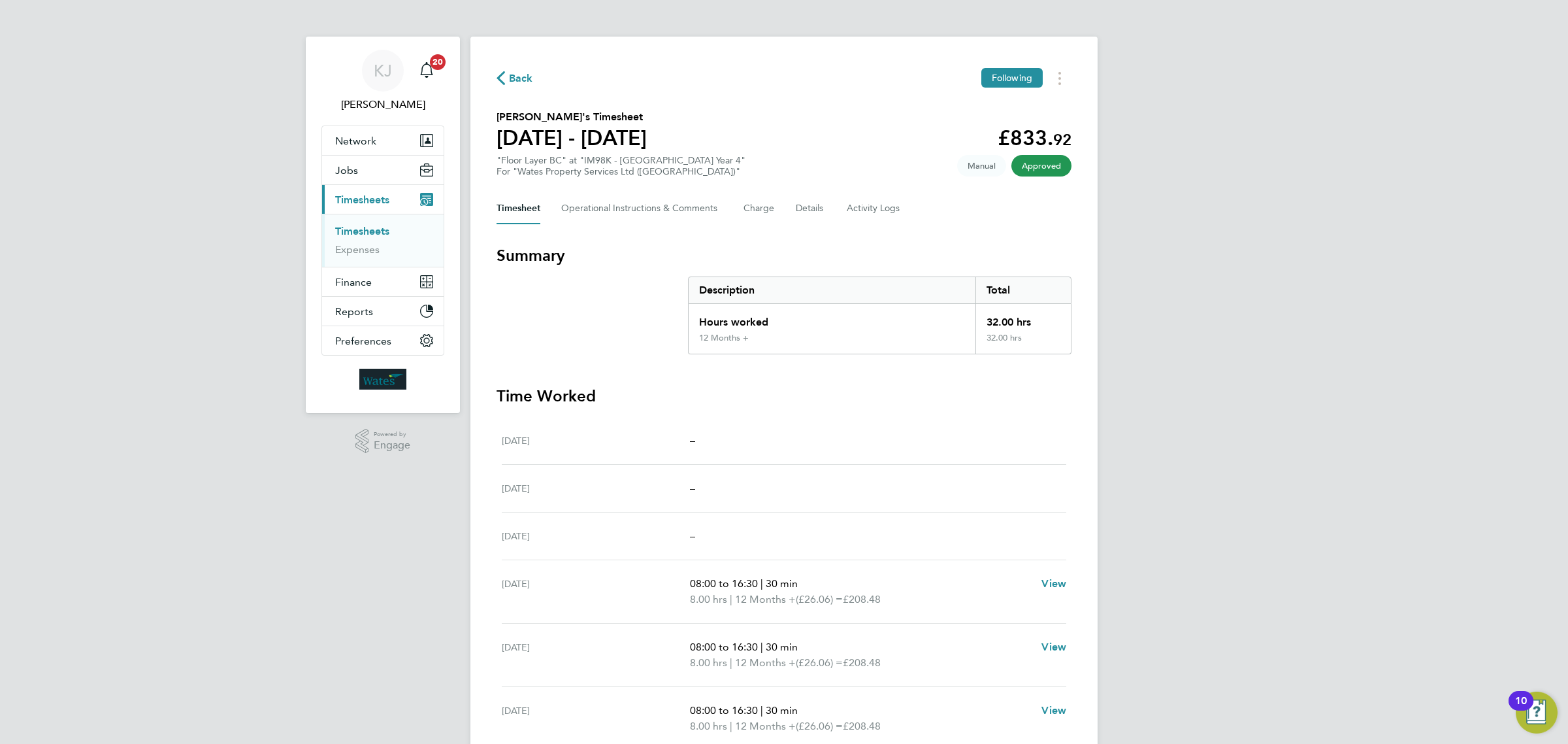
drag, startPoint x: 361, startPoint y: 234, endPoint x: 393, endPoint y: 242, distance: 33.0
click at [361, 234] on link "Timesheets" at bounding box center [362, 230] width 54 height 13
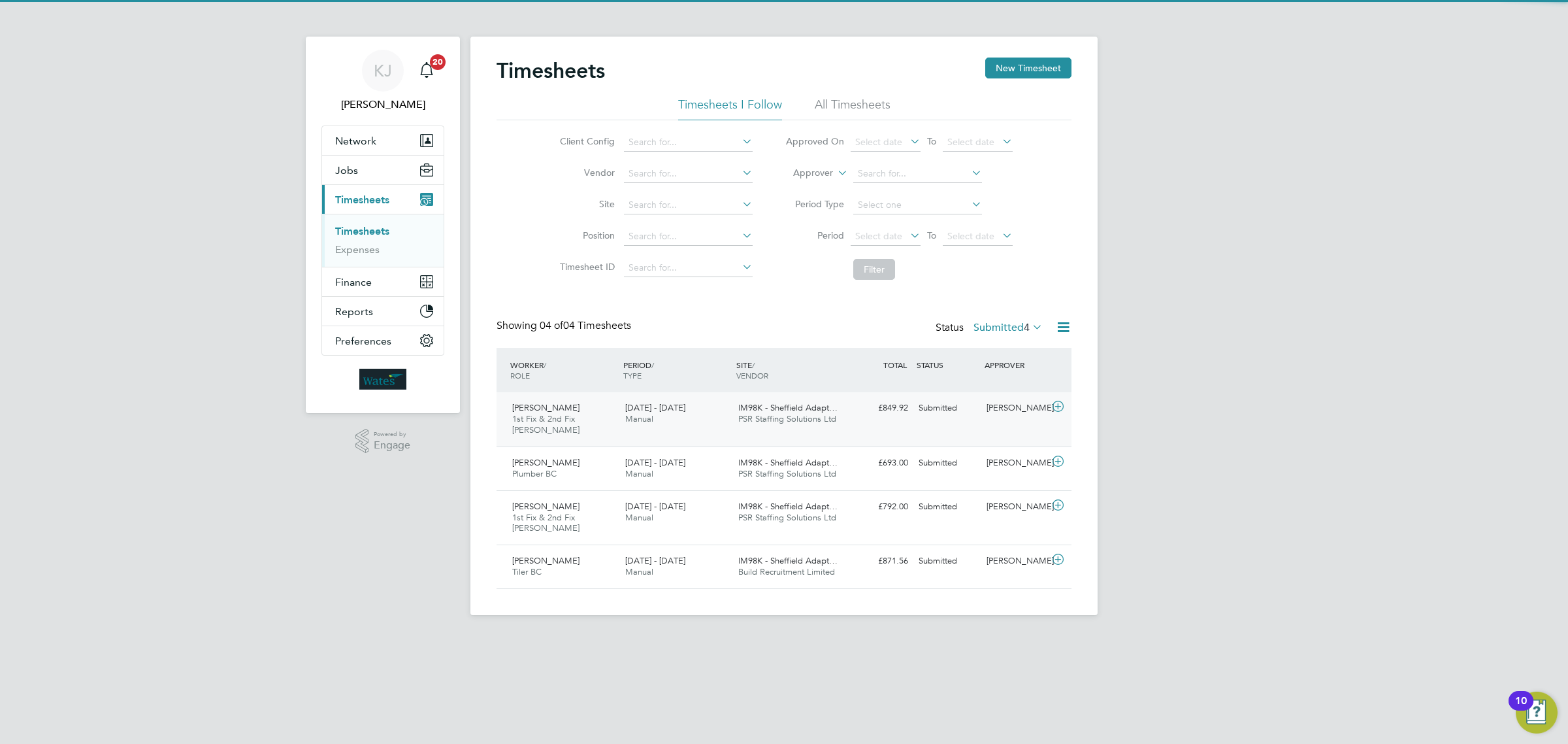
click at [737, 426] on div "IM98K - Sheffield Adapt… PSR Staffing Solutions Ltd" at bounding box center [789, 413] width 113 height 33
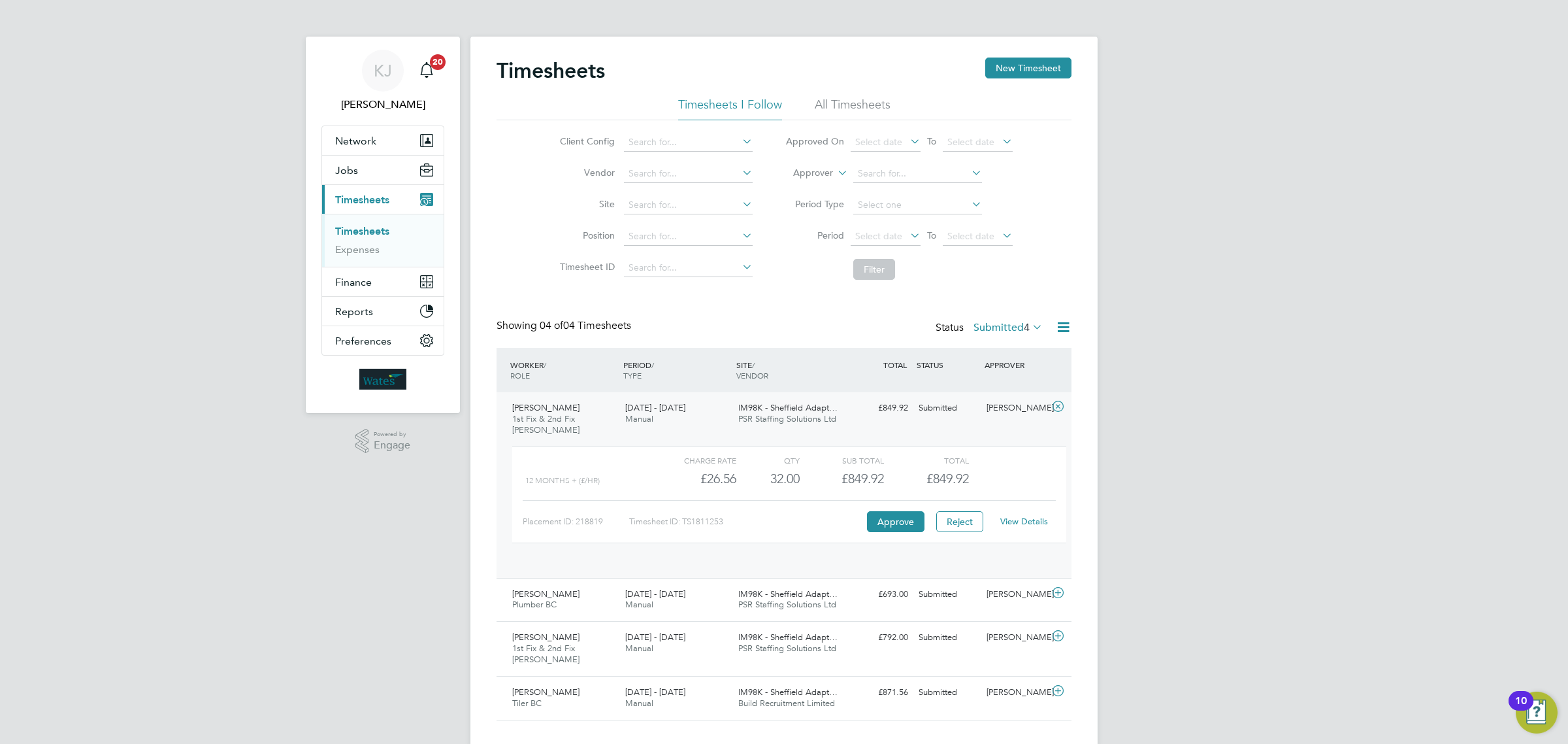
scroll to position [22, 128]
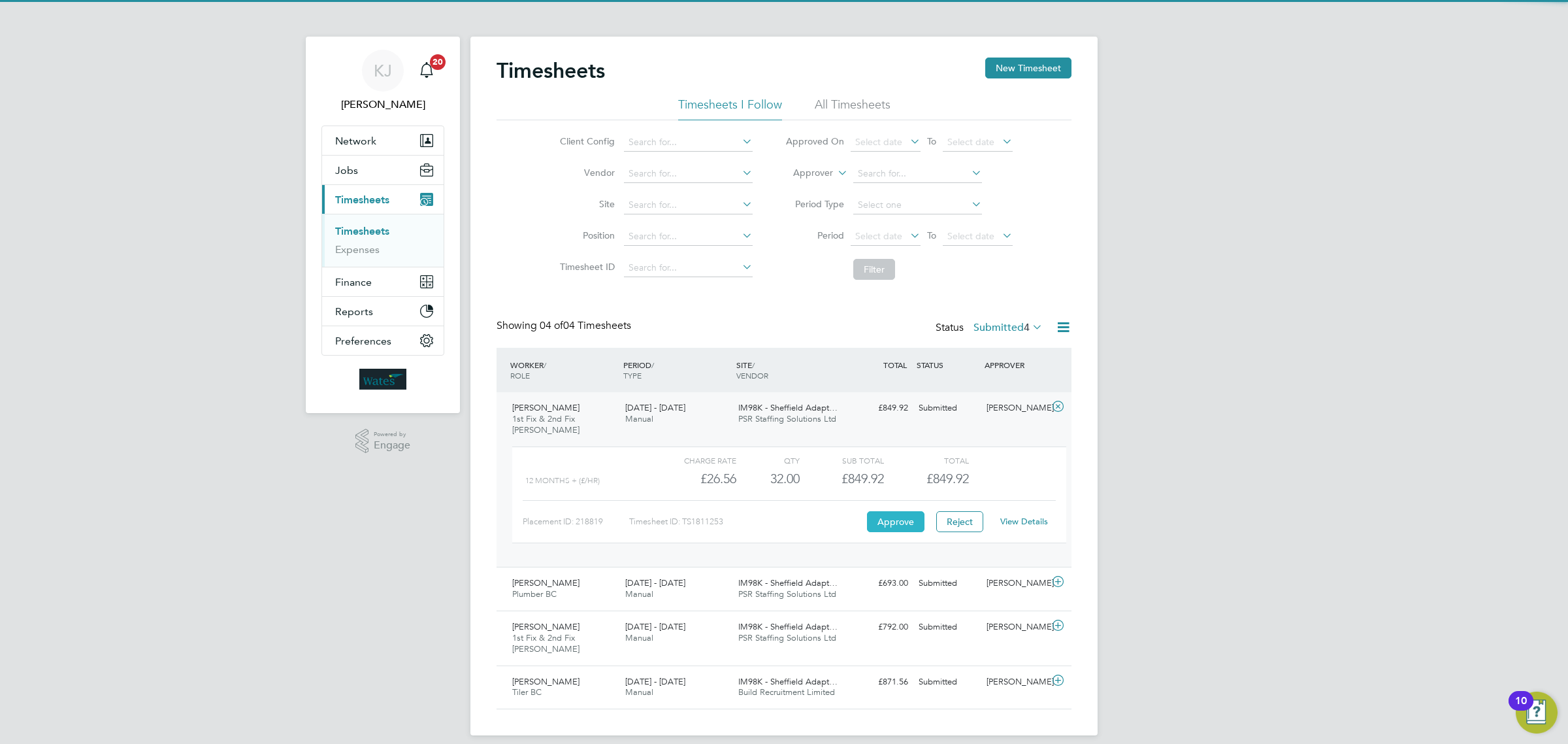
click at [887, 523] on button "Approve" at bounding box center [895, 521] width 58 height 21
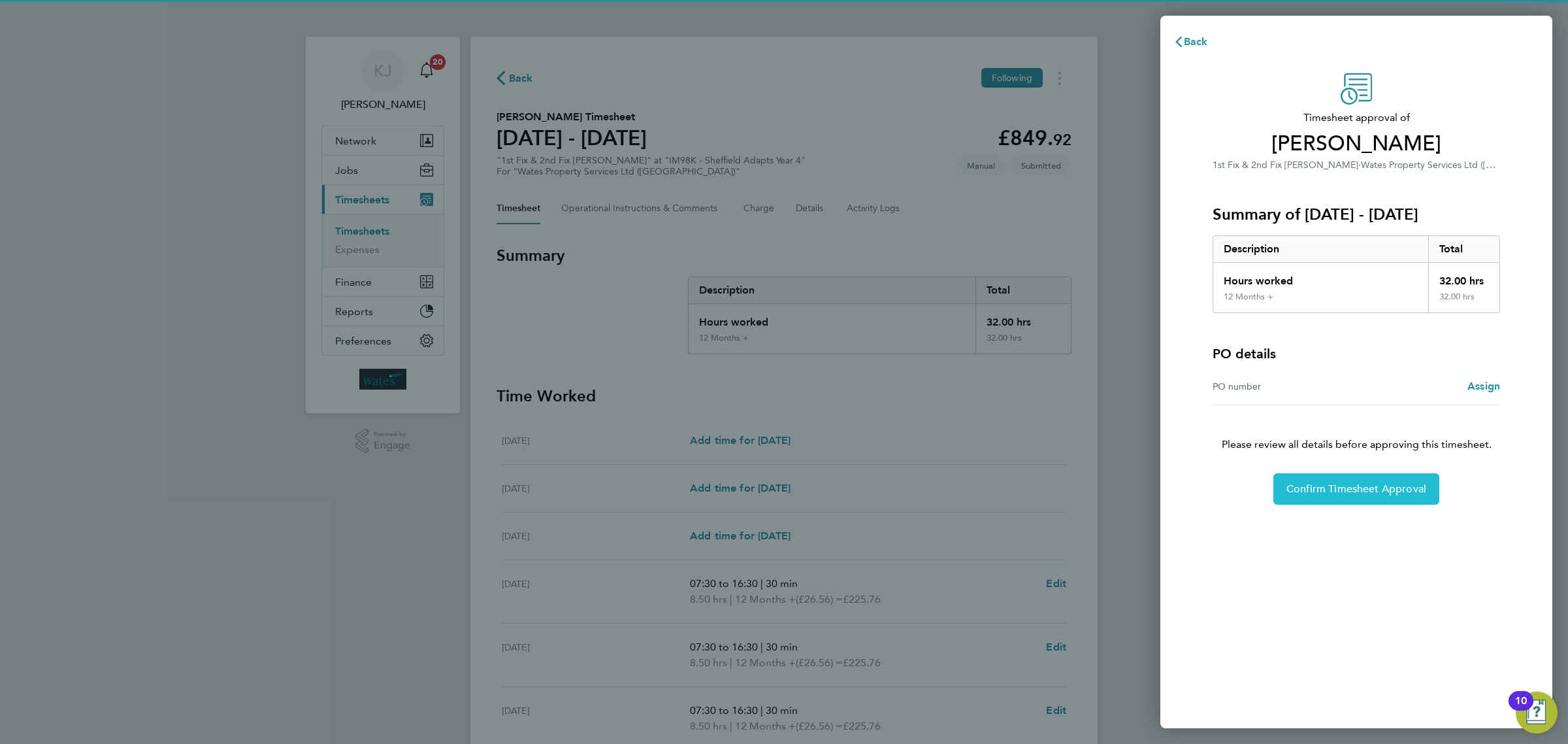
click at [1361, 498] on button "Confirm Timesheet Approval" at bounding box center [1356, 489] width 166 height 32
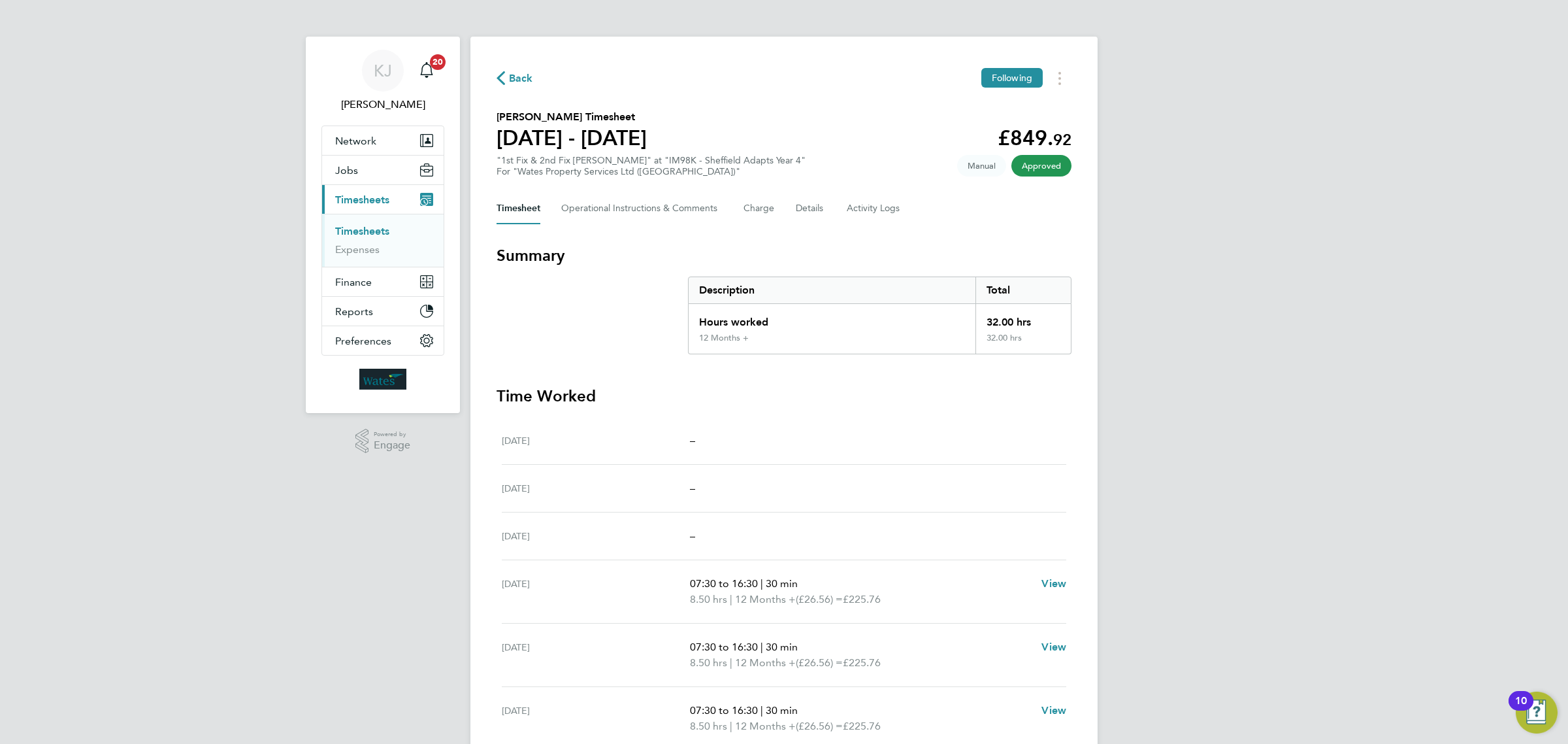
click at [382, 227] on link "Timesheets" at bounding box center [362, 230] width 54 height 13
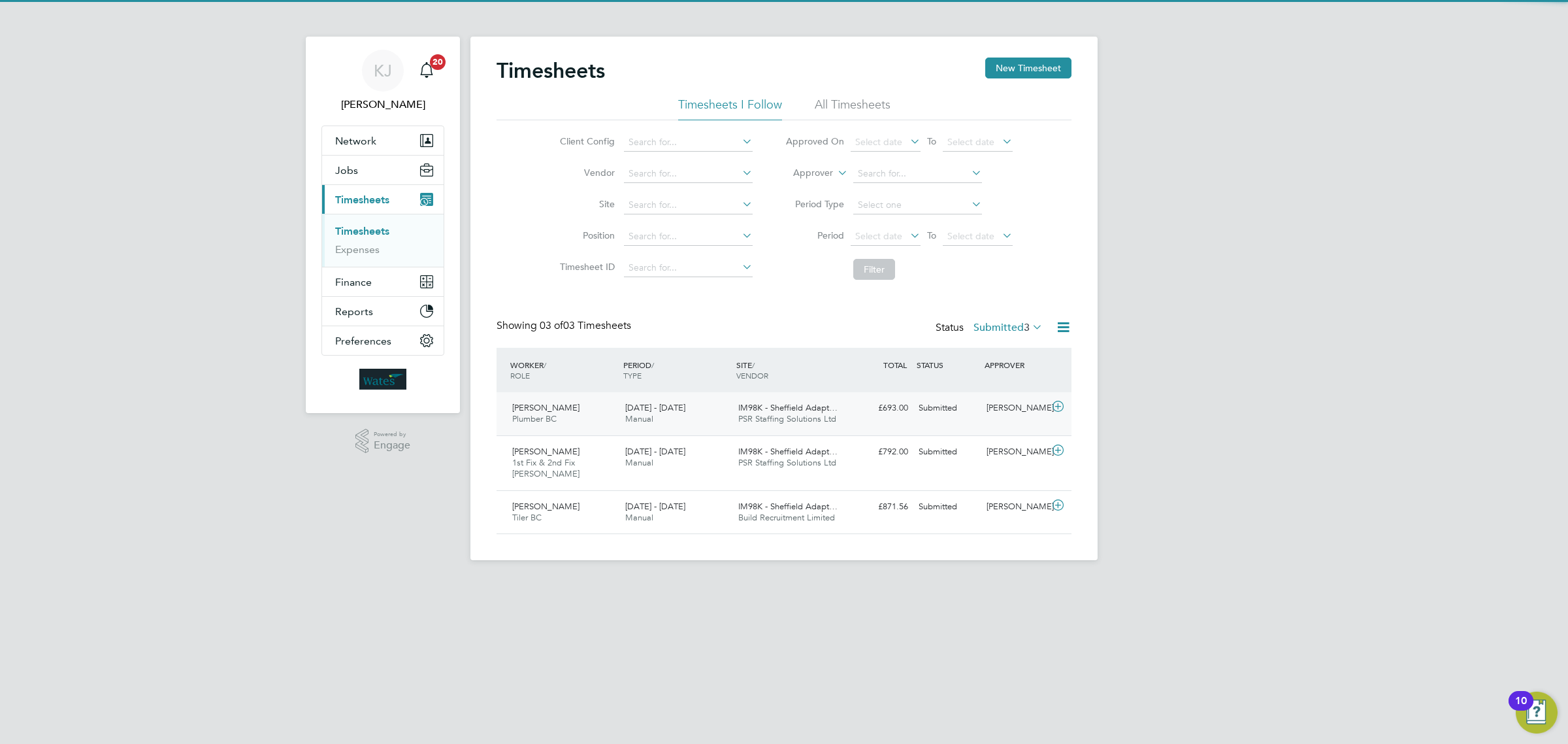
click at [782, 418] on span "PSR Staffing Solutions Ltd" at bounding box center [787, 418] width 98 height 11
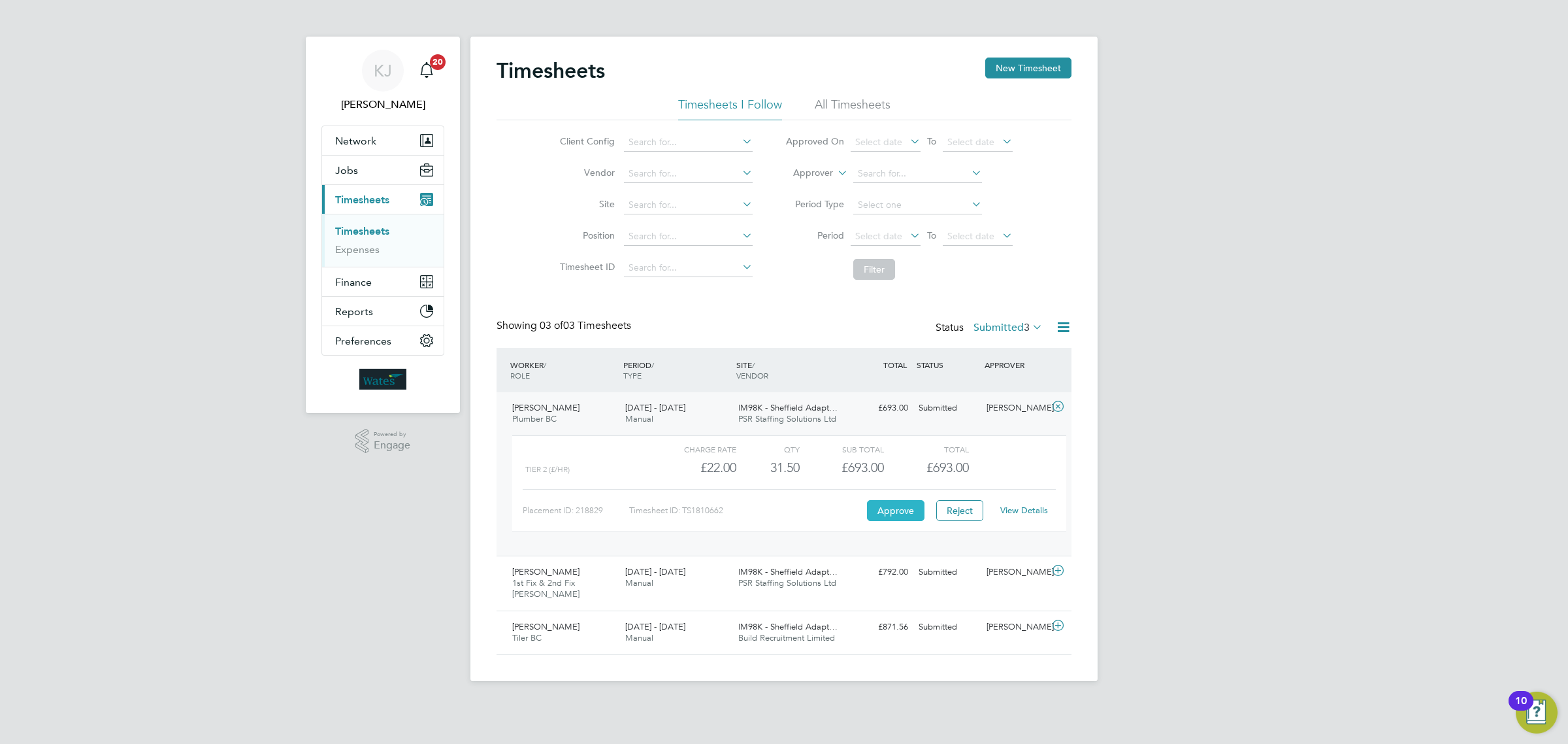
click at [907, 510] on button "Approve" at bounding box center [895, 510] width 58 height 21
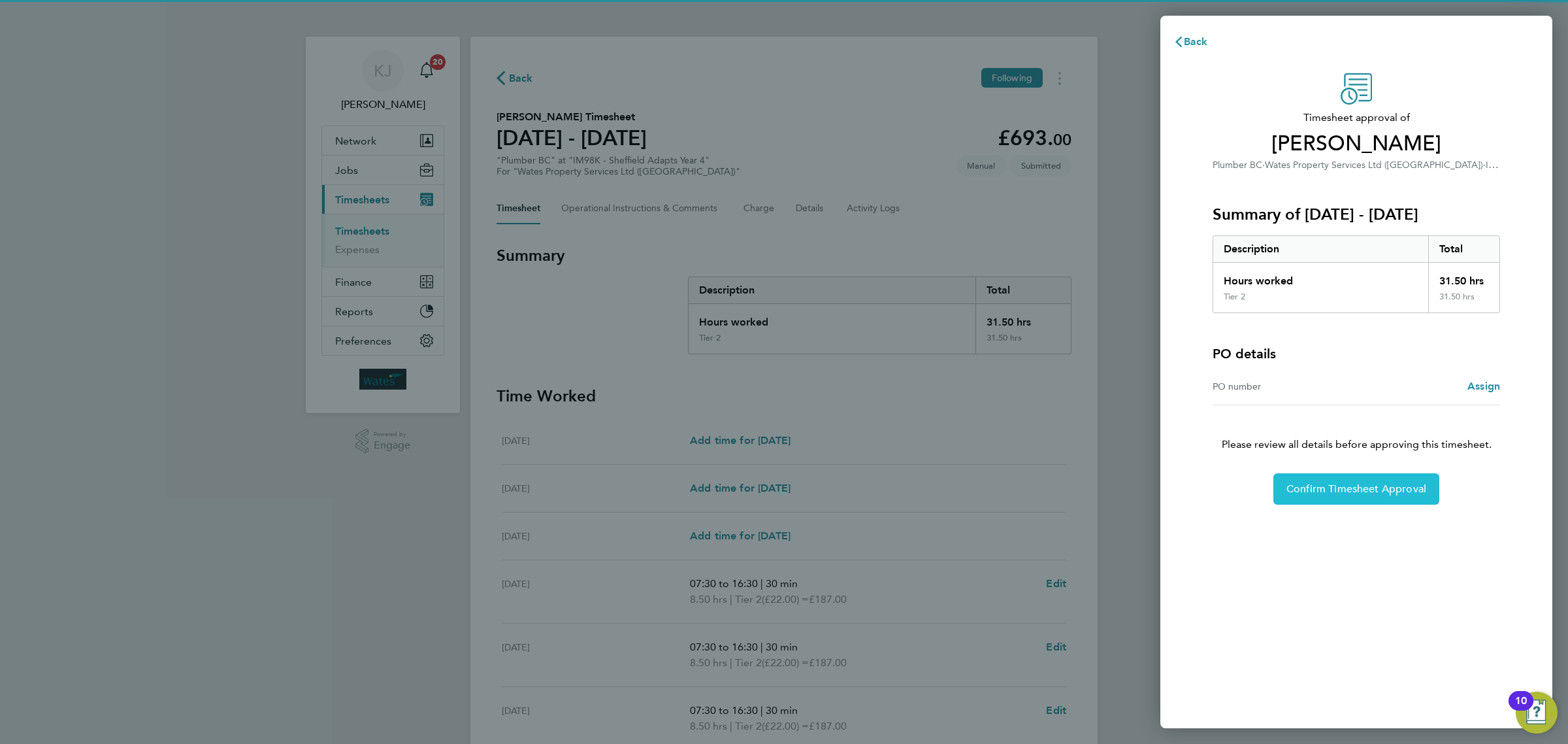
click at [1395, 481] on button "Confirm Timesheet Approval" at bounding box center [1356, 489] width 166 height 32
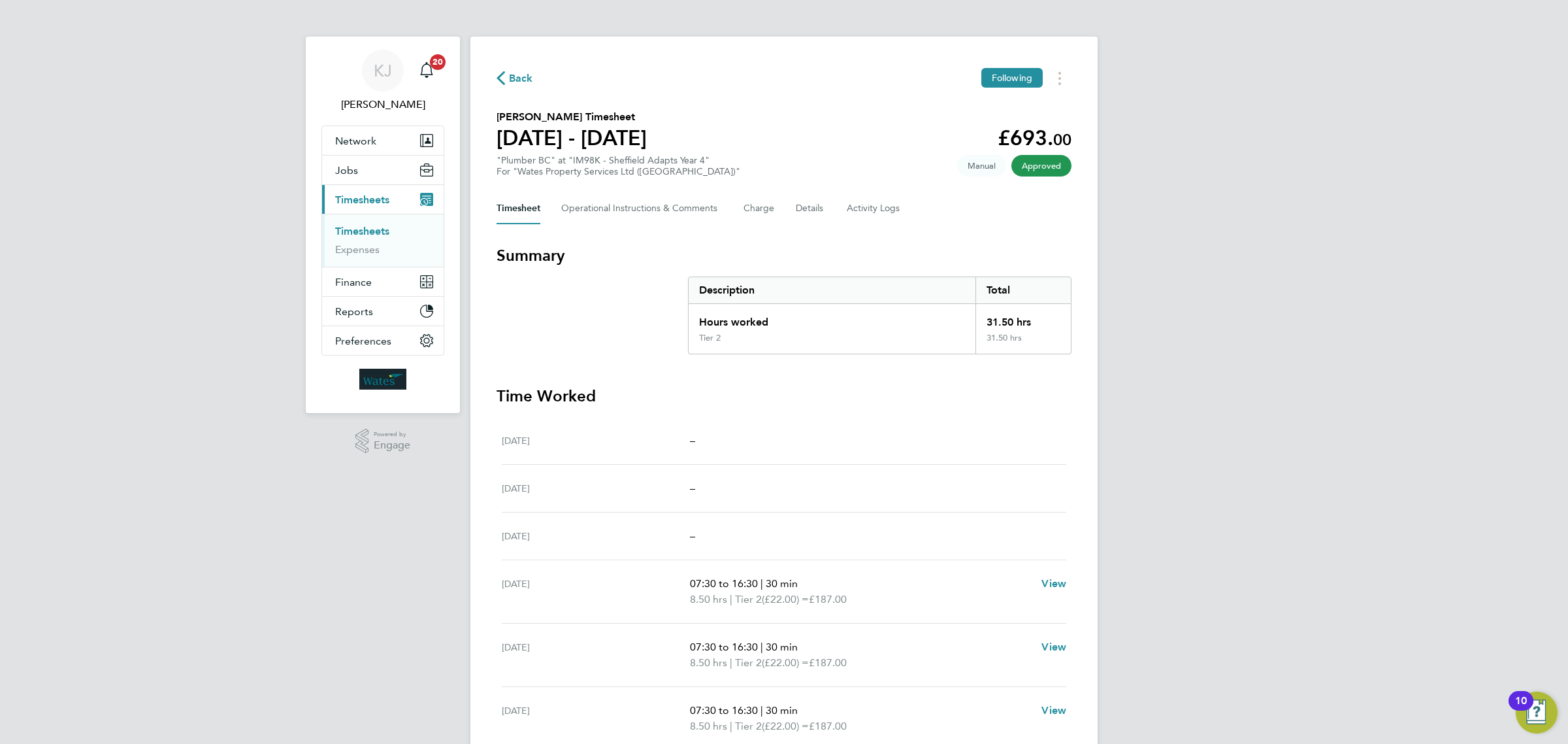
click at [380, 234] on link "Timesheets" at bounding box center [362, 230] width 54 height 13
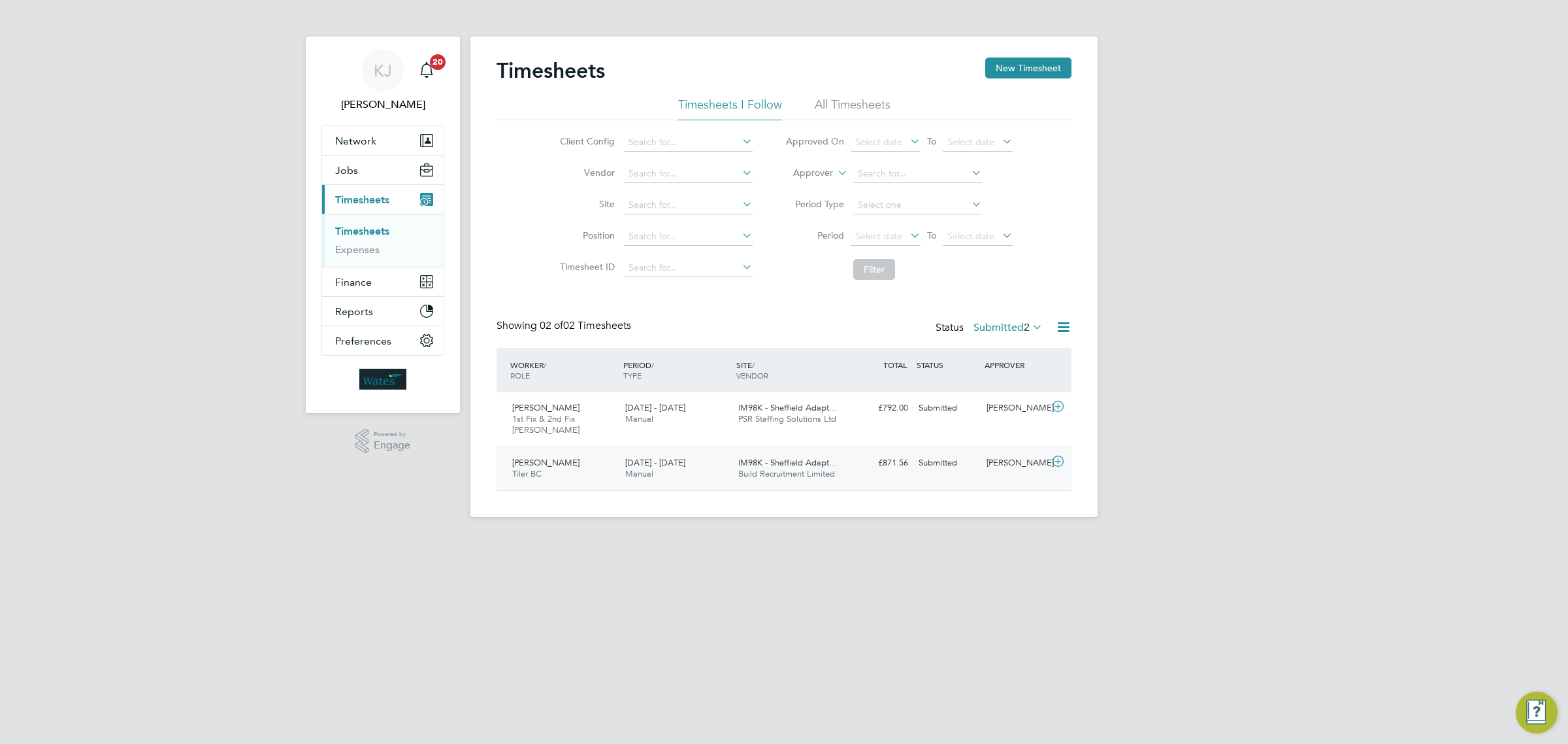
scroll to position [33, 113]
click at [709, 443] on div "Timothy Marshall 1st Fix & 2nd Fix Carpenter BC 23 - 29 Aug 2025 23 - 29 Aug 20…" at bounding box center [784, 419] width 575 height 54
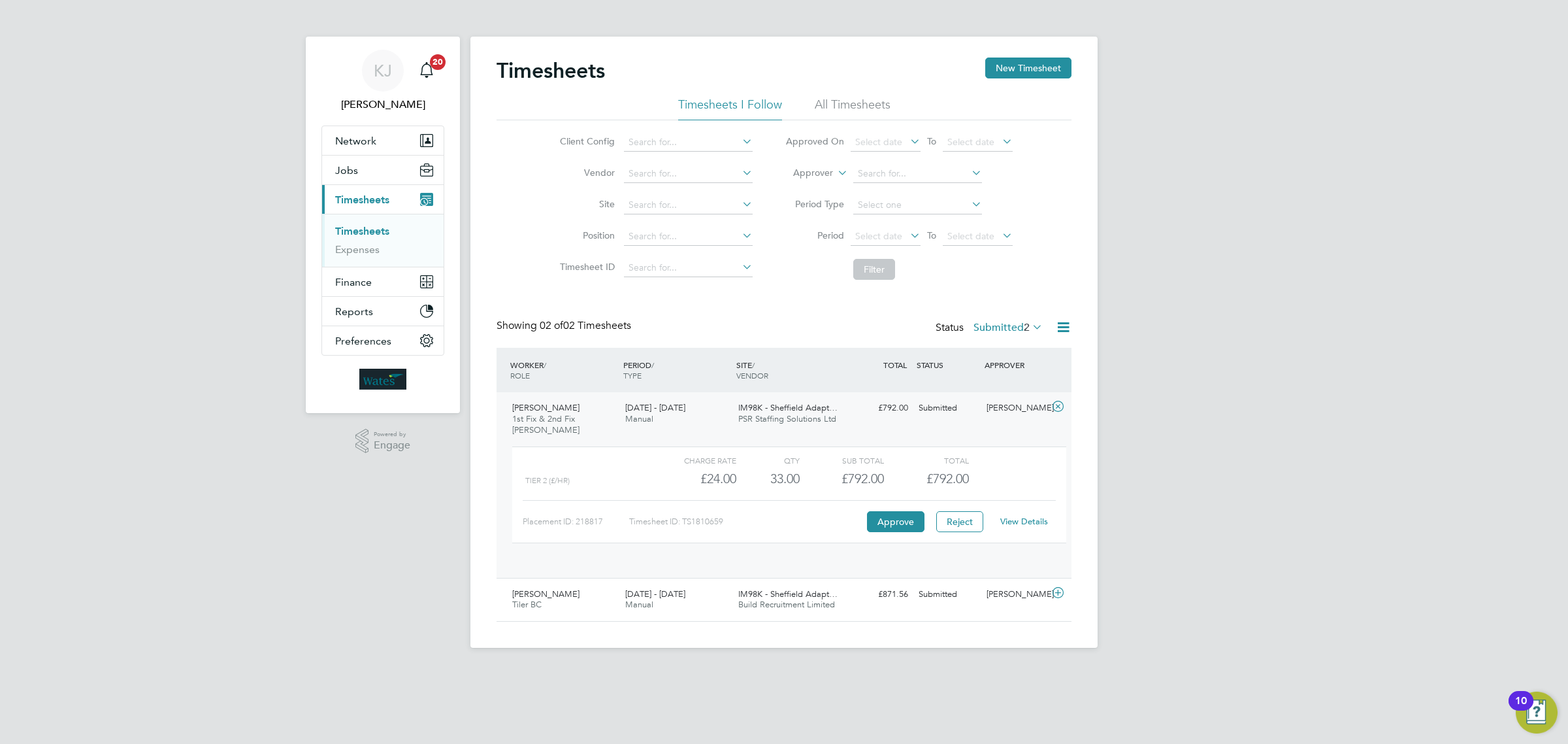
scroll to position [22, 128]
click at [903, 521] on button "Approve" at bounding box center [895, 521] width 58 height 21
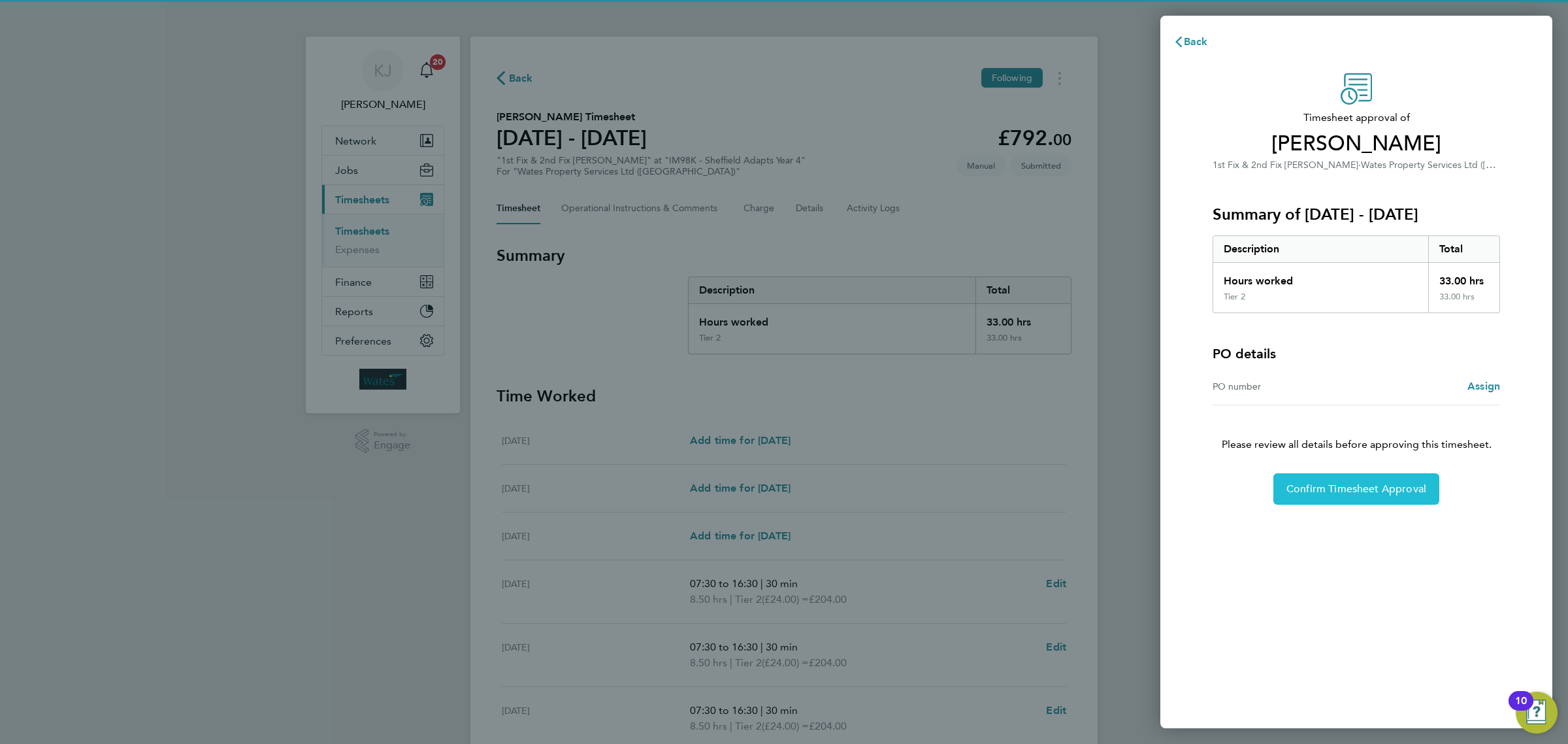
click at [1349, 487] on span "Confirm Timesheet Approval" at bounding box center [1357, 489] width 140 height 13
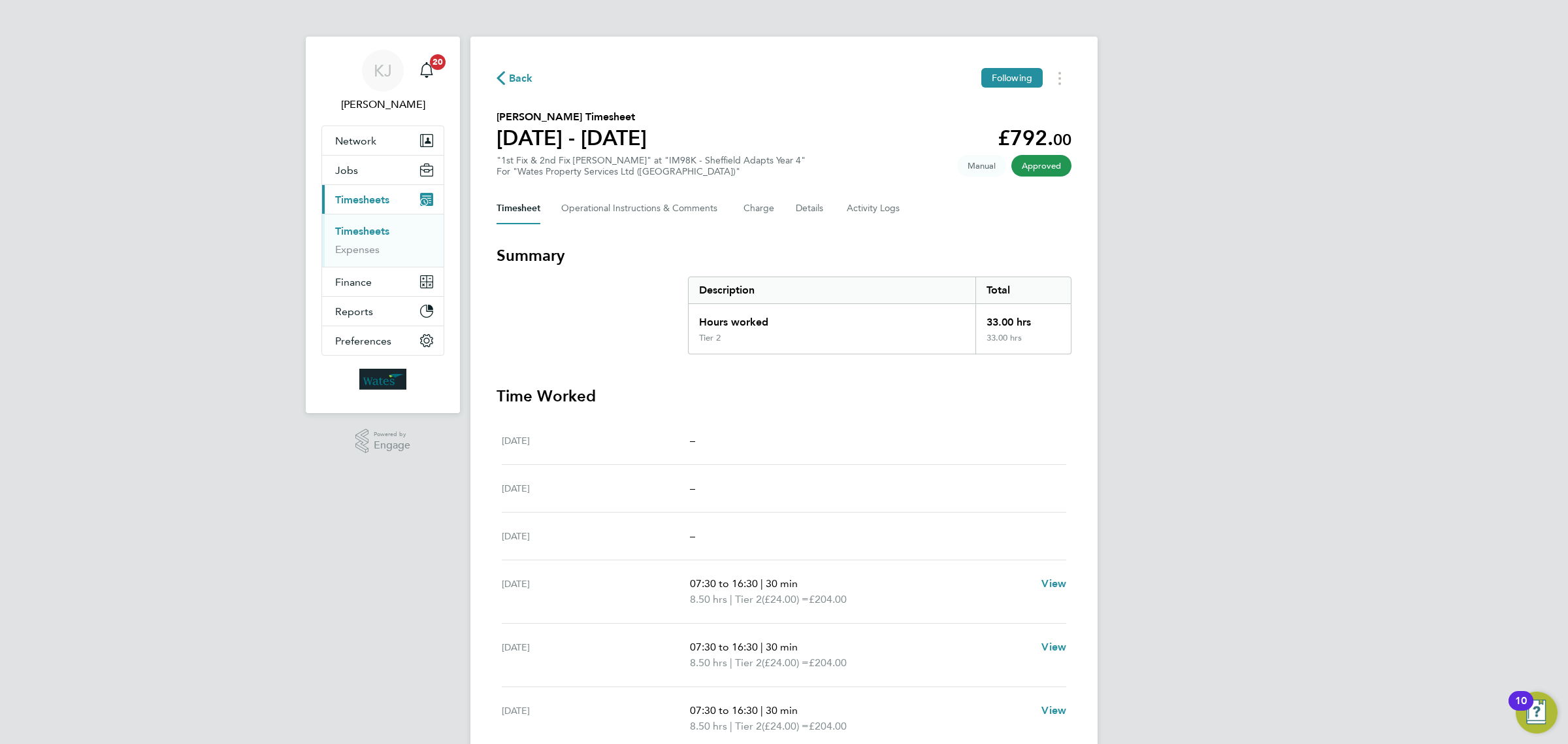
click at [363, 224] on ul "Timesheets Expenses" at bounding box center [383, 240] width 122 height 53
click at [365, 225] on link "Timesheets" at bounding box center [362, 230] width 54 height 13
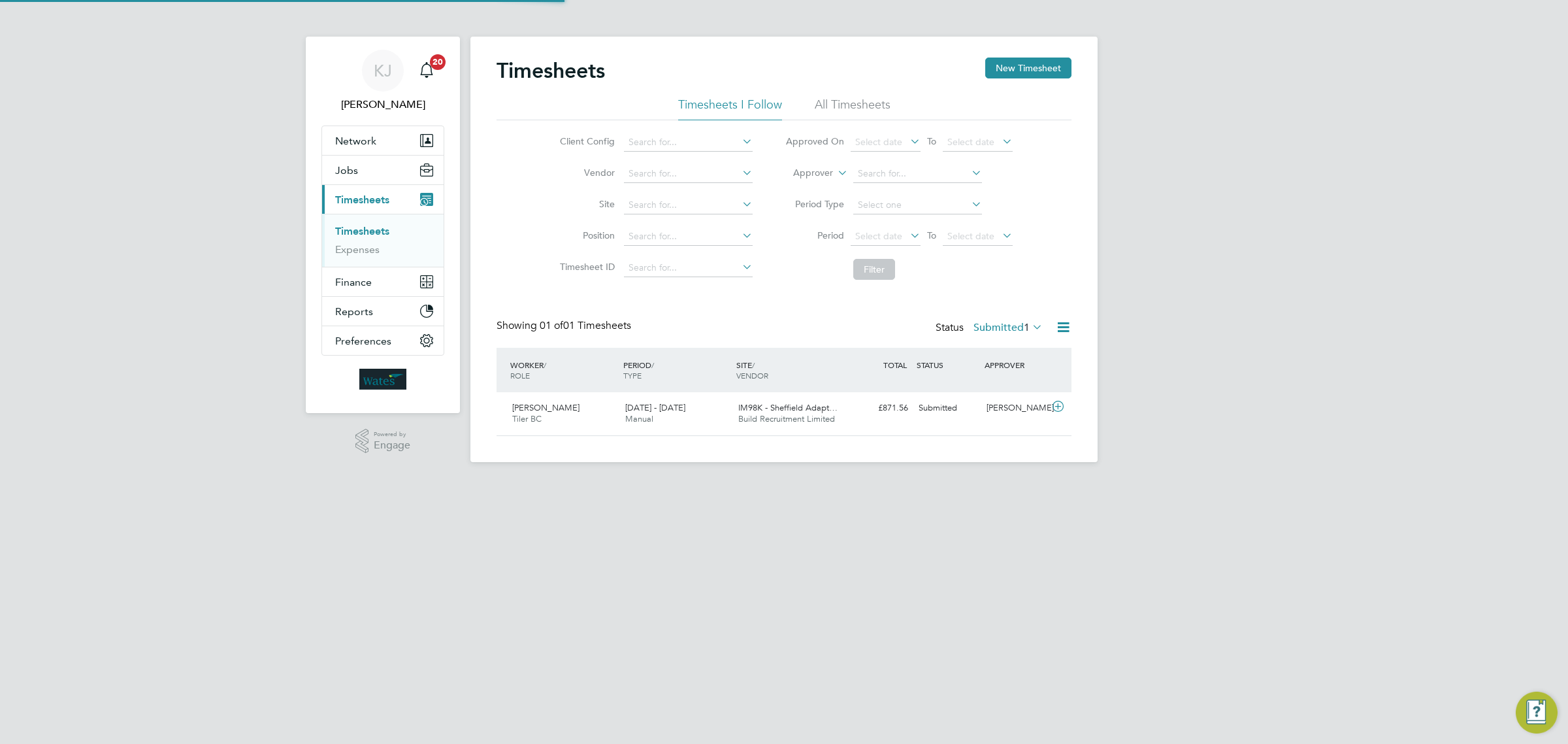
scroll to position [33, 113]
click at [643, 406] on span "[DATE] - [DATE]" at bounding box center [655, 407] width 60 height 11
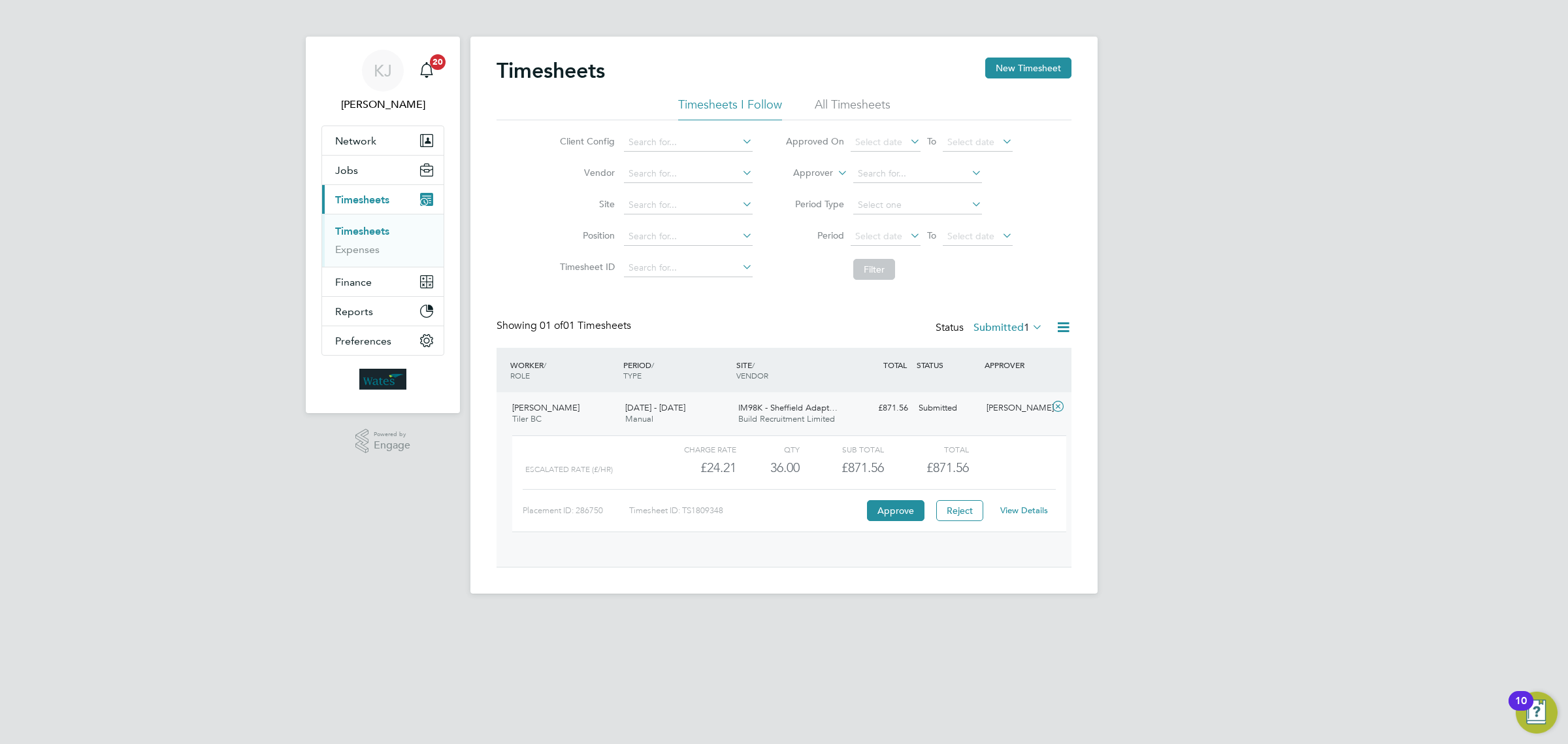
scroll to position [22, 128]
click at [896, 509] on button "Approve" at bounding box center [895, 510] width 58 height 21
click at [904, 508] on button "Approve" at bounding box center [895, 510] width 58 height 21
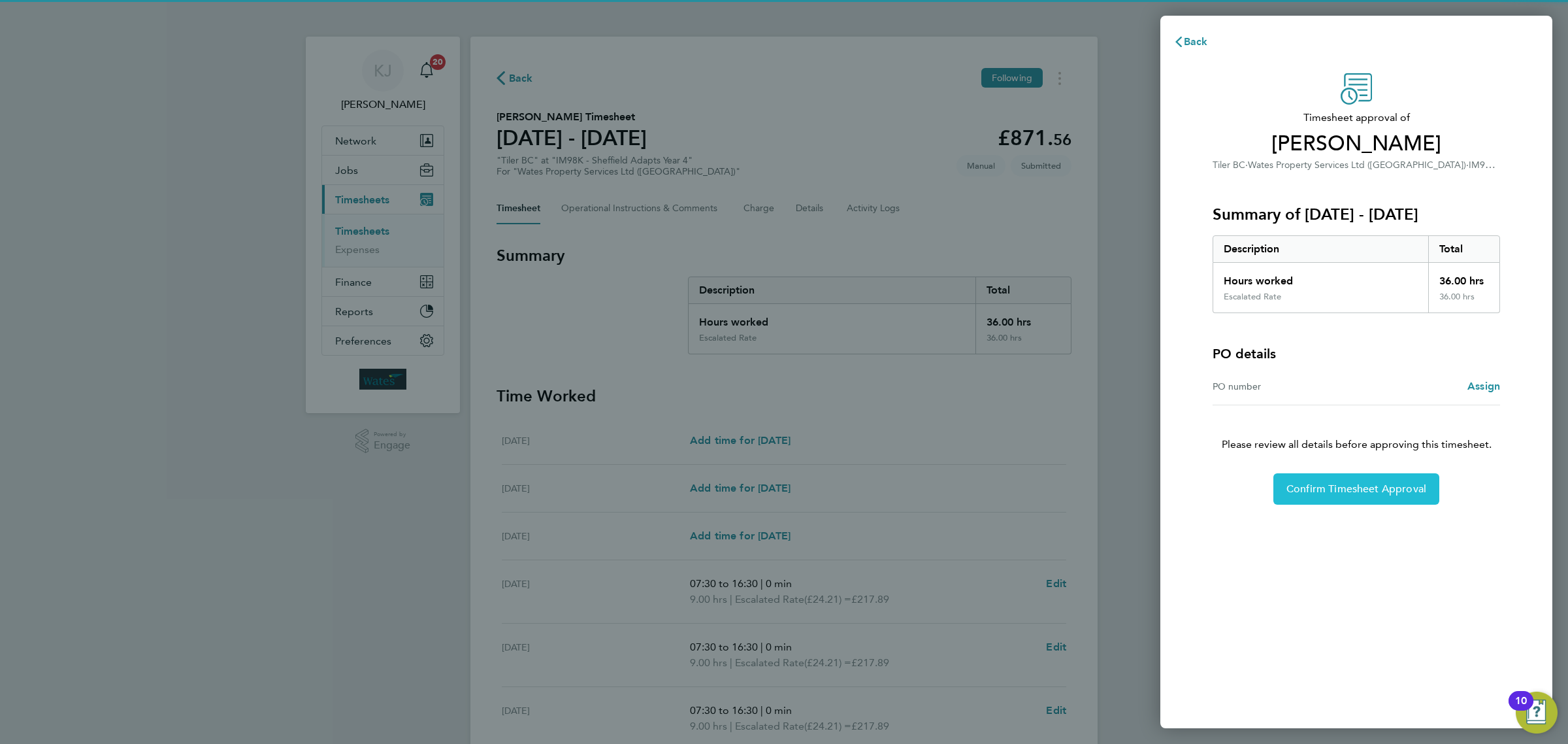
click at [1359, 494] on span "Confirm Timesheet Approval" at bounding box center [1357, 489] width 140 height 13
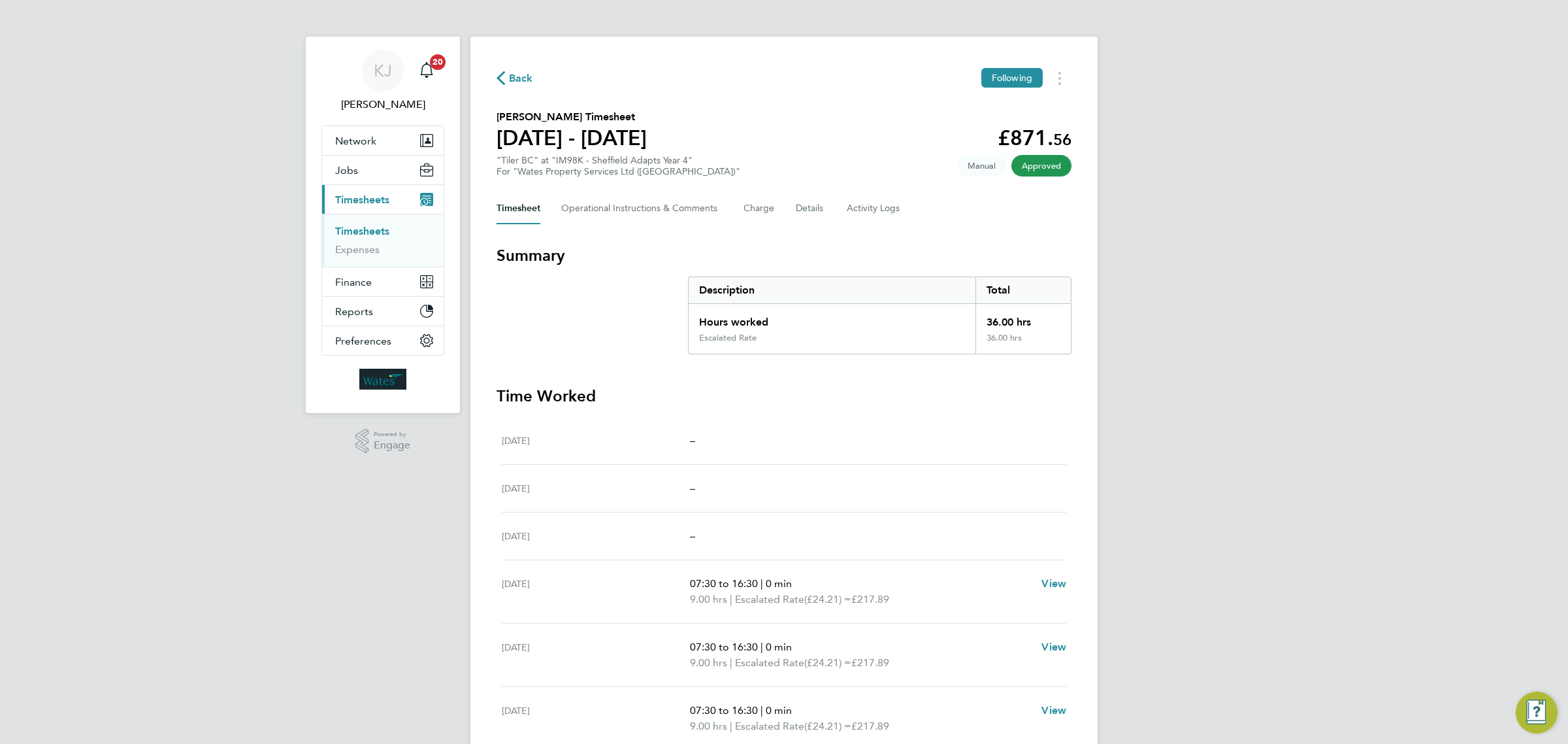
drag, startPoint x: 384, startPoint y: 230, endPoint x: 390, endPoint y: 235, distance: 7.8
click at [384, 230] on link "Timesheets" at bounding box center [362, 230] width 54 height 13
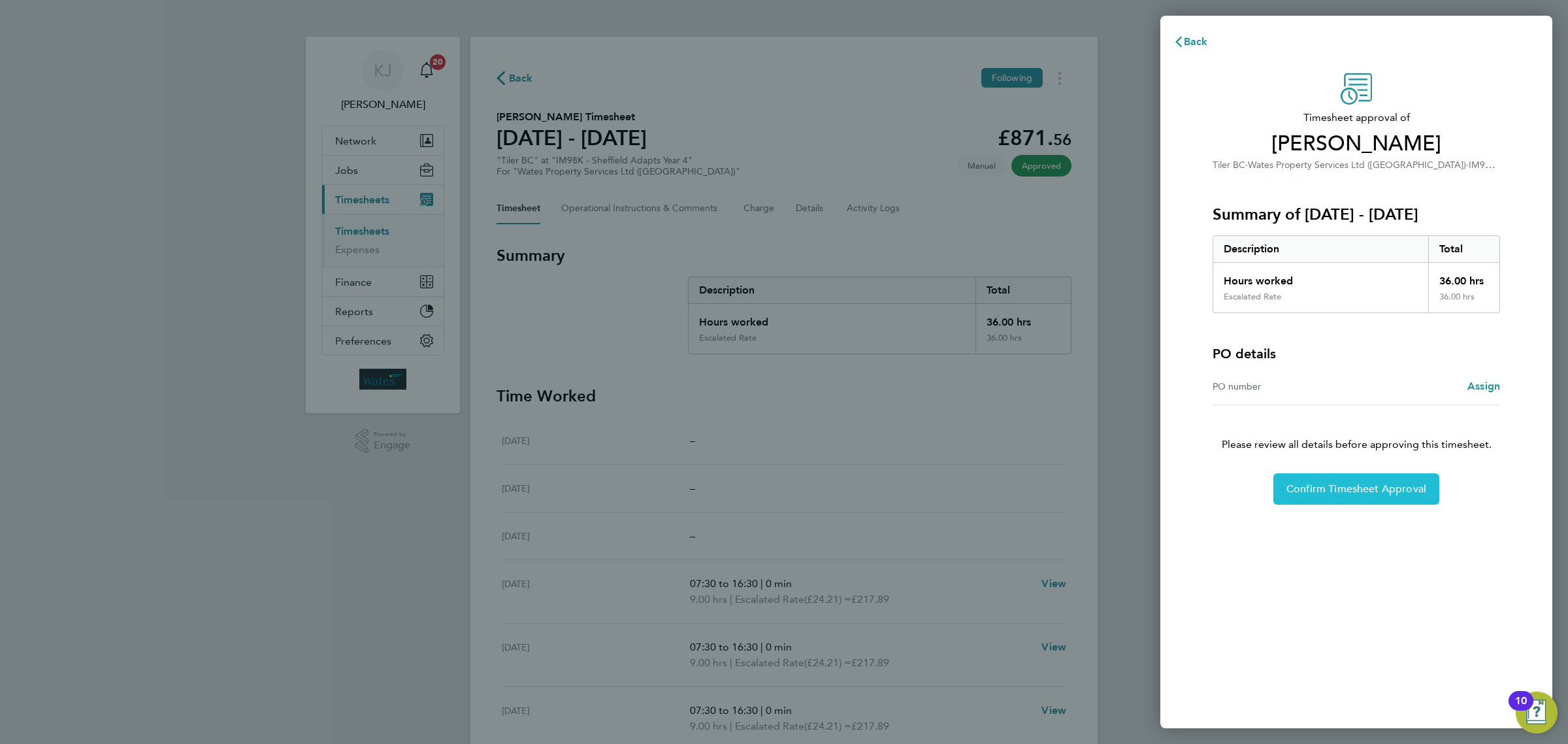
click at [1399, 502] on button "Confirm Timesheet Approval" at bounding box center [1356, 489] width 166 height 32
